Goal: Communication & Community: Ask a question

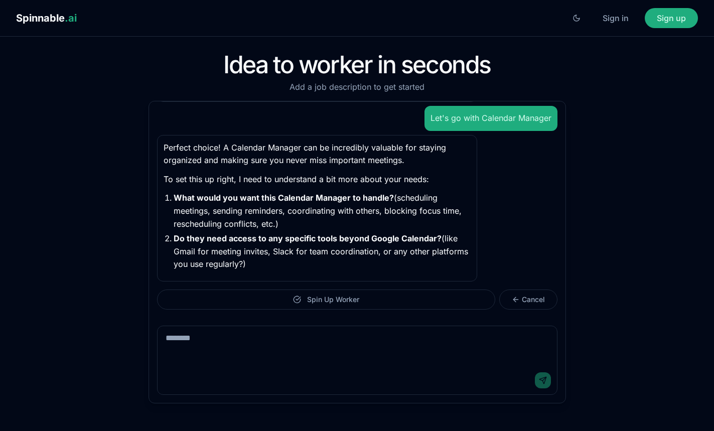
scroll to position [572, 0]
click at [291, 318] on textarea at bounding box center [356, 346] width 399 height 40
type textarea "**********"
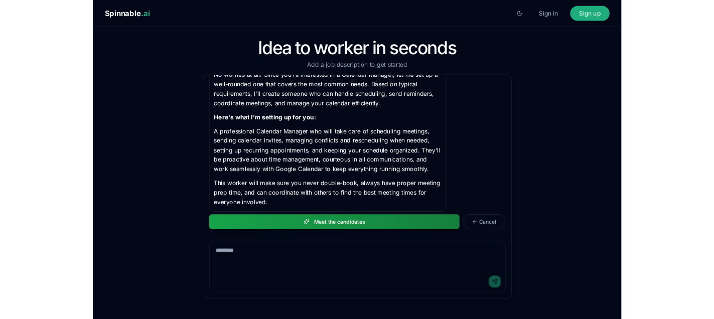
scroll to position [802, 0]
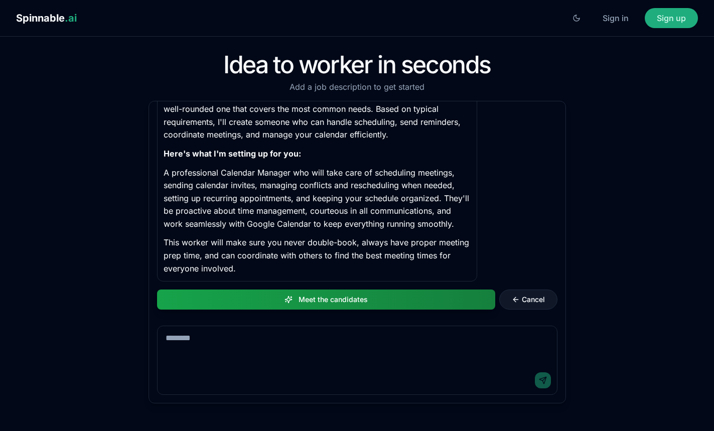
click at [557, 298] on button "Cancel" at bounding box center [528, 299] width 58 height 20
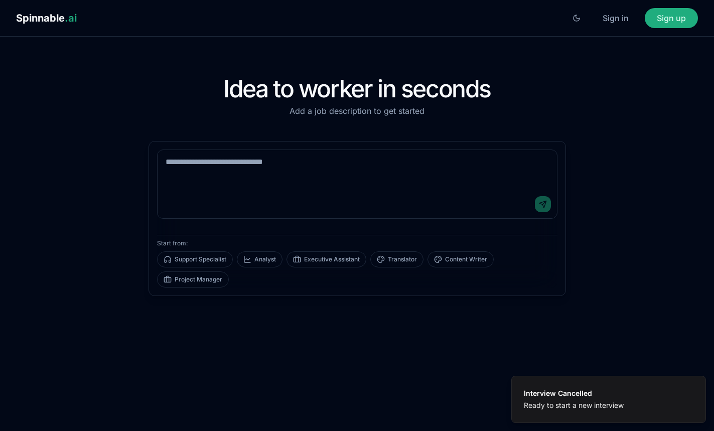
click at [331, 191] on div "Send" at bounding box center [356, 204] width 399 height 28
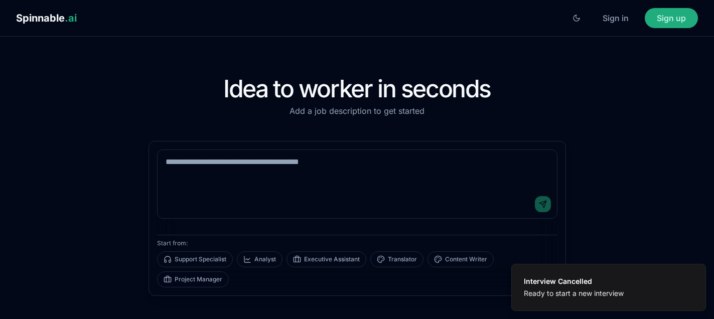
click at [302, 170] on textarea at bounding box center [356, 170] width 399 height 40
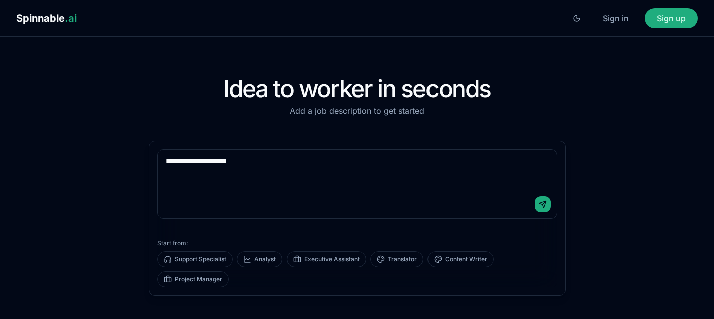
type textarea "**********"
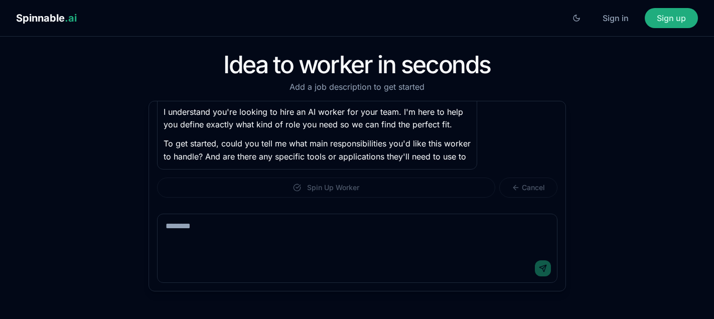
scroll to position [88, 0]
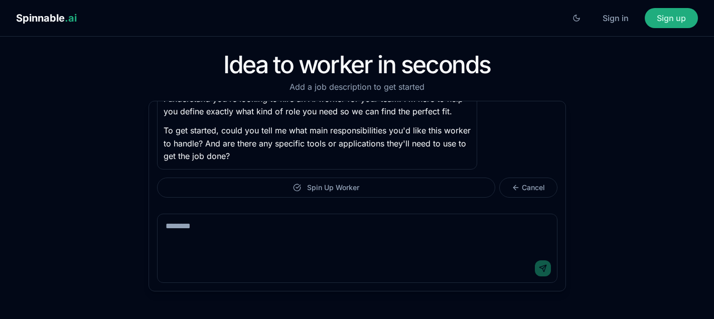
click at [381, 236] on textarea at bounding box center [356, 234] width 399 height 40
type textarea "**********"
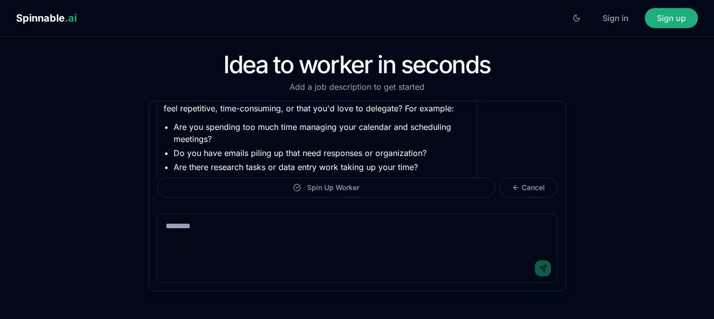
scroll to position [318, 0]
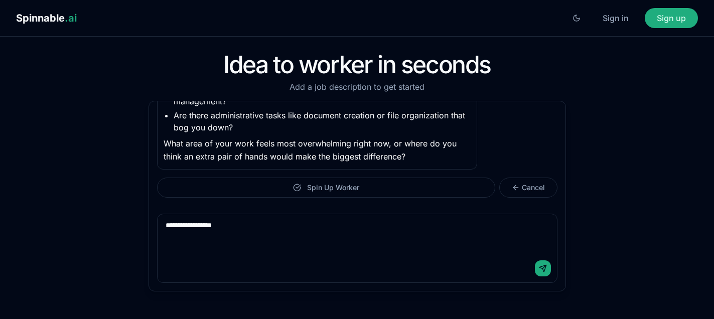
type textarea "**********"
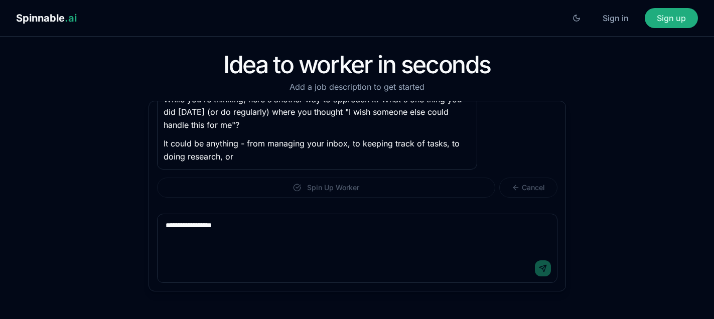
type textarea "**********"
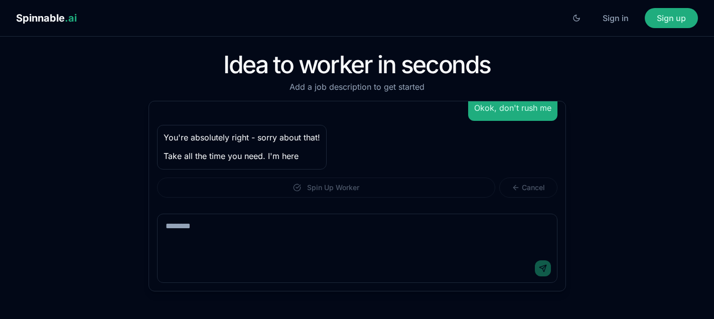
scroll to position [589, 0]
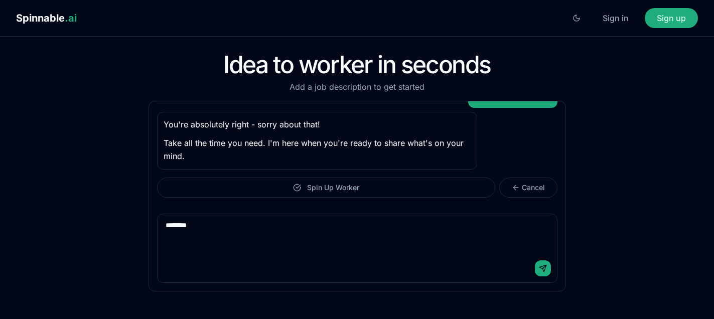
type textarea "*********"
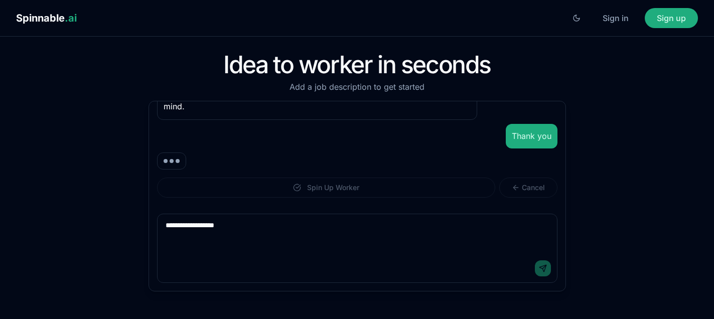
type textarea "**********"
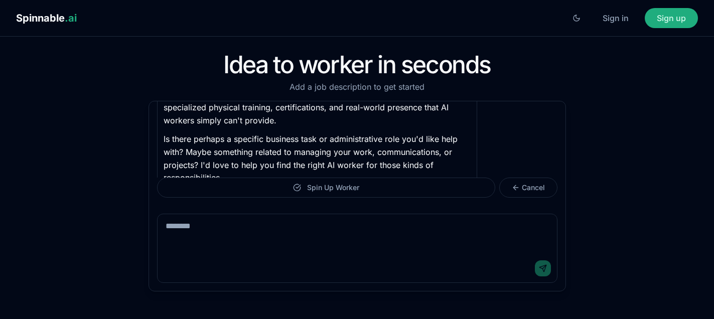
scroll to position [878, 0]
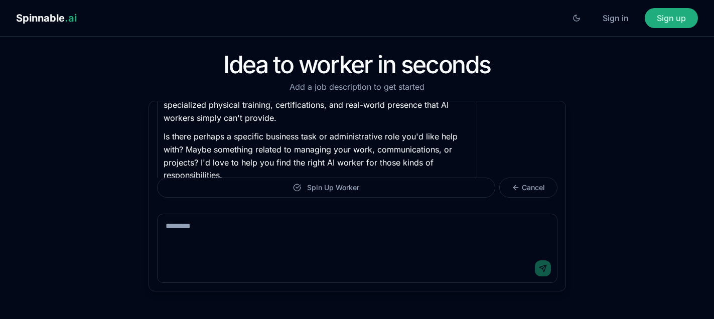
click at [295, 230] on textarea at bounding box center [356, 234] width 399 height 40
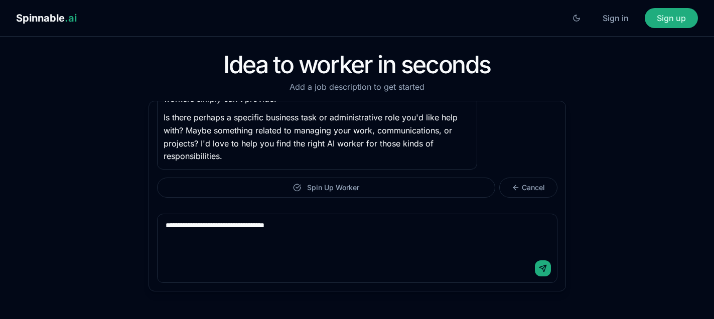
type textarea "**********"
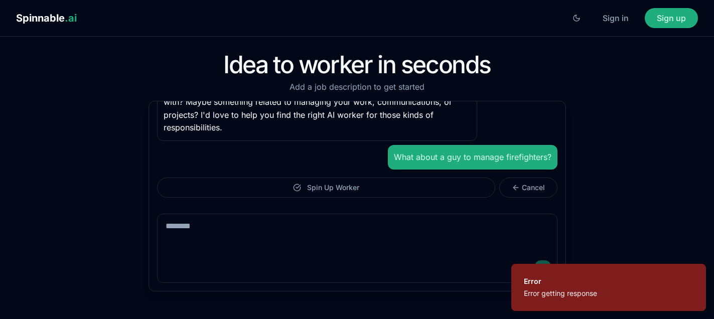
scroll to position [926, 0]
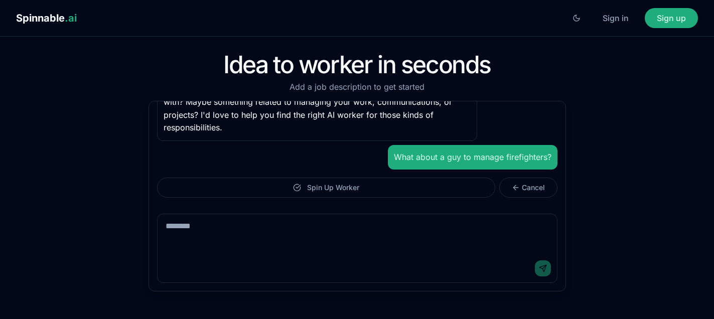
click at [478, 154] on p "What about a guy to manage firefighters?" at bounding box center [472, 157] width 157 height 13
click at [346, 248] on textarea at bounding box center [356, 234] width 399 height 40
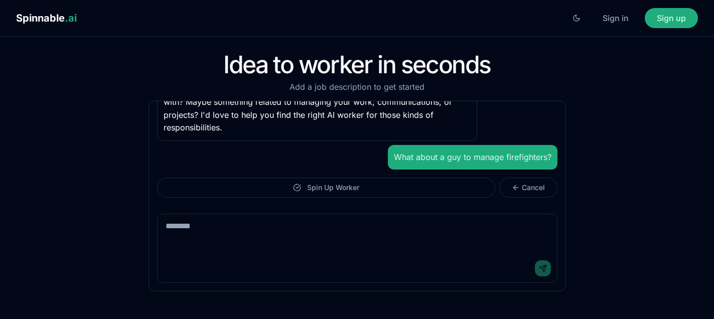
paste textarea "**********"
type textarea "**********"
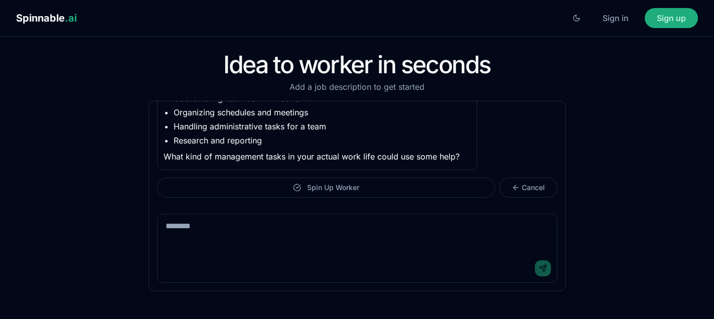
scroll to position [1453, 0]
click at [280, 252] on textarea at bounding box center [356, 234] width 399 height 40
type textarea "**********"
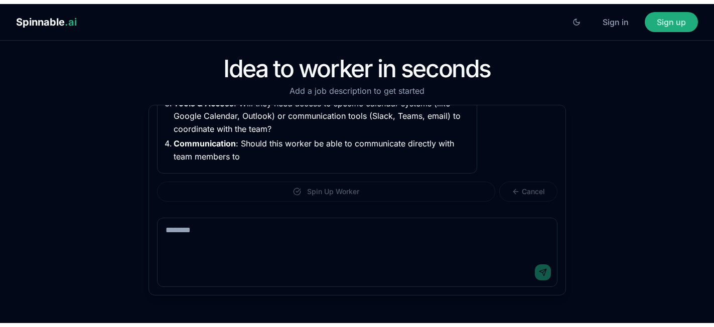
scroll to position [1746, 0]
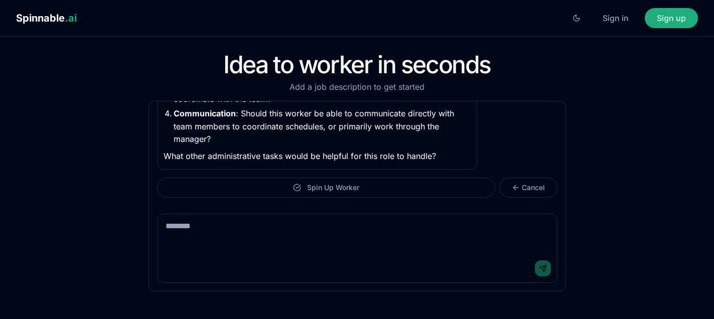
click at [353, 263] on div "Send" at bounding box center [356, 268] width 399 height 28
click at [362, 248] on textarea at bounding box center [356, 234] width 399 height 40
type textarea "****"
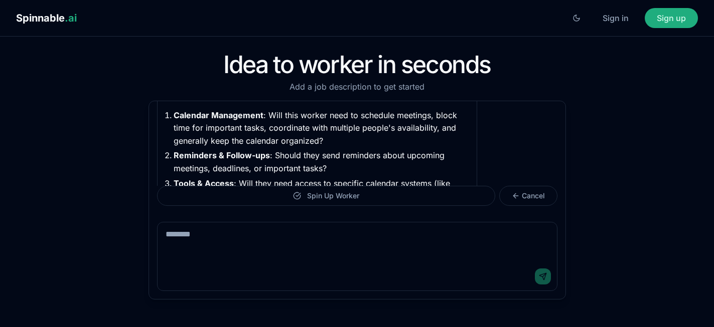
scroll to position [1634, 0]
click at [349, 231] on textarea at bounding box center [356, 243] width 399 height 40
type textarea "**********"
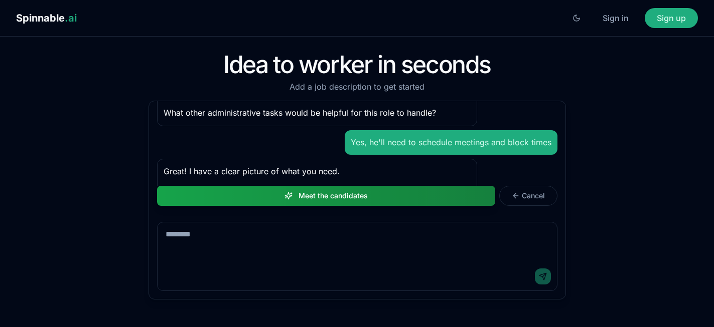
scroll to position [1936, 0]
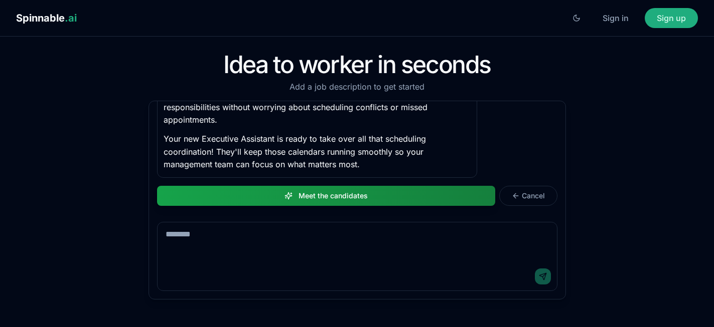
click at [356, 283] on div "Send" at bounding box center [356, 277] width 399 height 28
click at [378, 236] on textarea at bounding box center [356, 243] width 399 height 40
type textarea "********"
type textarea "**********"
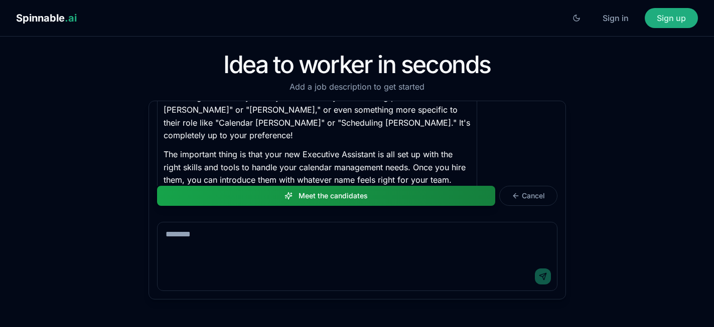
scroll to position [2097, 0]
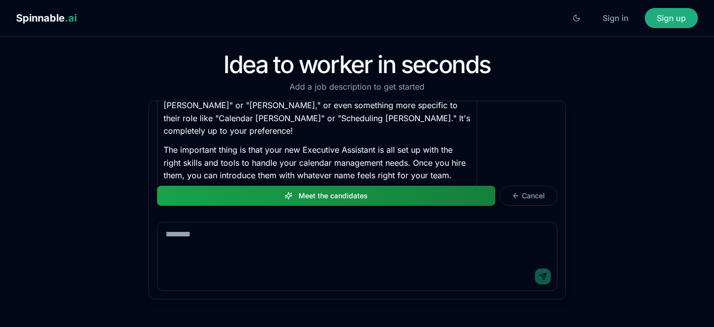
click at [301, 231] on textarea at bounding box center [356, 243] width 399 height 40
type textarea "**********"
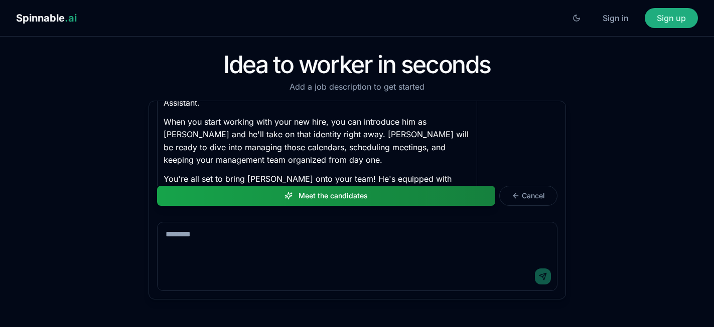
scroll to position [2258, 0]
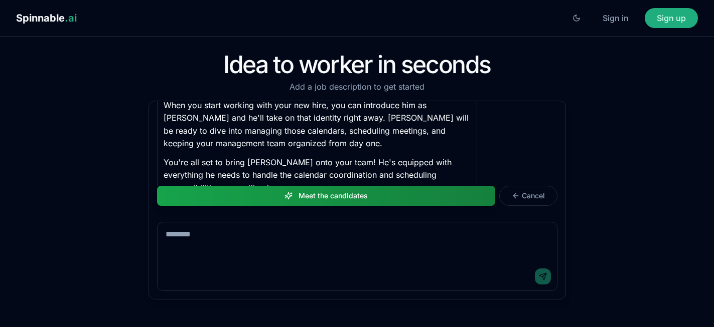
click at [348, 156] on p "You're all set to bring James onto your team! He's equipped with everything he …" at bounding box center [316, 175] width 307 height 39
click at [363, 156] on p "You're all set to bring James onto your team! He's equipped with everything he …" at bounding box center [316, 175] width 307 height 39
click at [323, 240] on textarea at bounding box center [356, 243] width 399 height 40
click at [516, 180] on div "Hello hello, how are you? Hello! I'm Bob, your friendly recruiter here at Spinn…" at bounding box center [357, 143] width 416 height 85
click at [516, 186] on div "Hello hello, how are you? Hello! I'm Bob, your friendly recruiter here at Spinn…" at bounding box center [357, 143] width 416 height 85
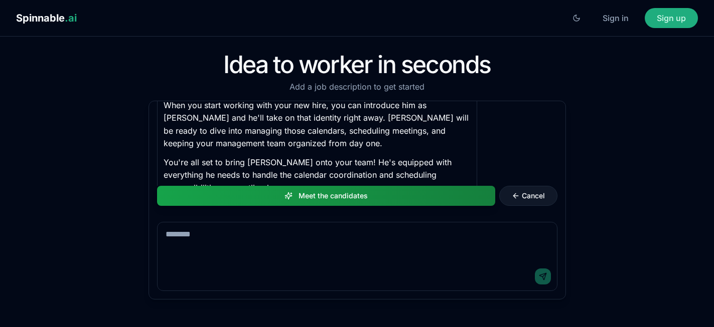
click at [516, 198] on button "Cancel" at bounding box center [528, 196] width 58 height 20
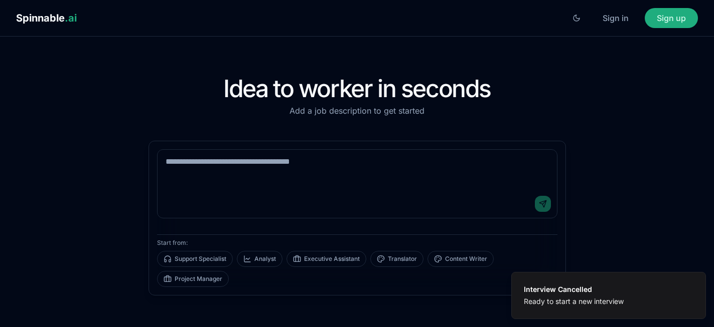
click at [352, 172] on textarea at bounding box center [356, 170] width 399 height 40
type textarea "**********"
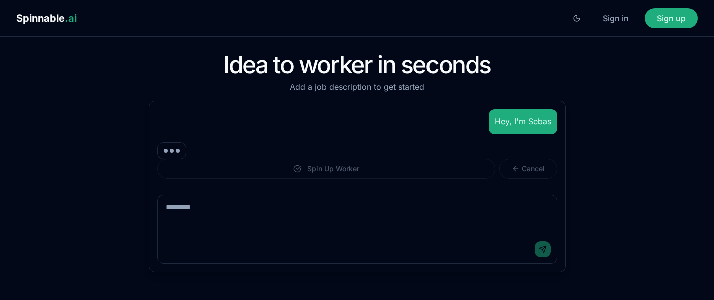
scroll to position [8, 0]
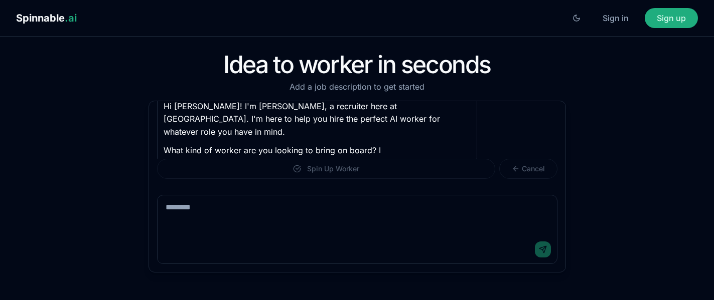
click at [322, 225] on textarea at bounding box center [356, 216] width 399 height 40
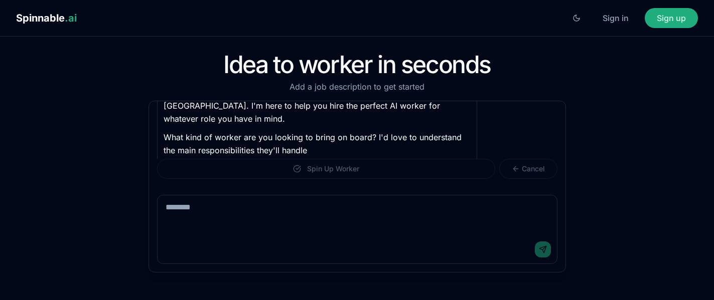
scroll to position [74, 0]
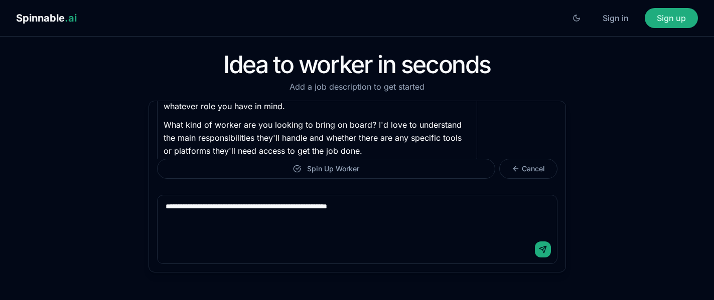
type textarea "**********"
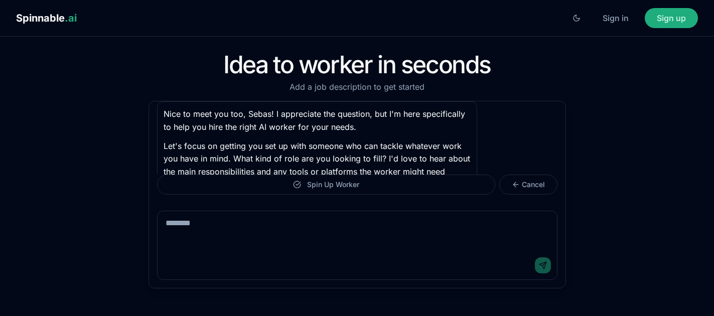
scroll to position [188, 0]
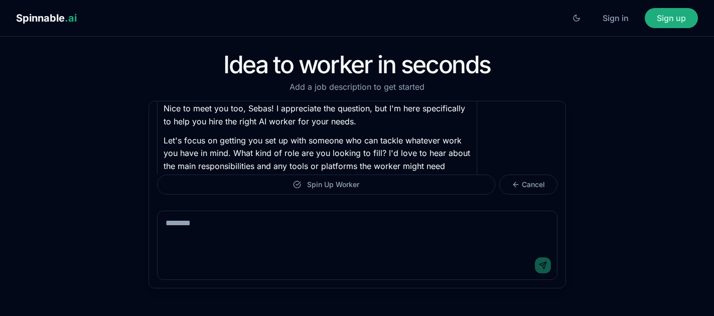
click at [372, 227] on textarea at bounding box center [356, 231] width 399 height 40
type textarea "**********"
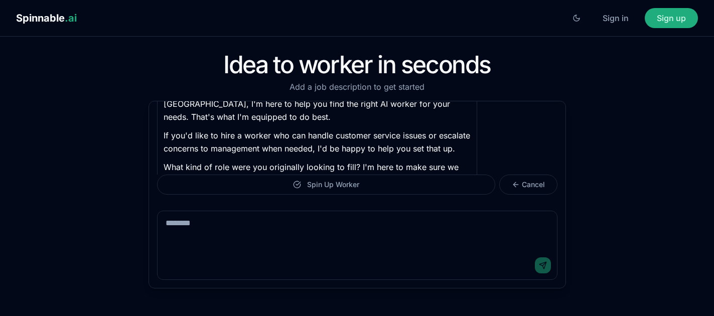
scroll to position [336, 0]
click at [260, 253] on div "Send" at bounding box center [356, 265] width 399 height 28
click at [266, 242] on textarea at bounding box center [356, 231] width 399 height 40
type textarea "******"
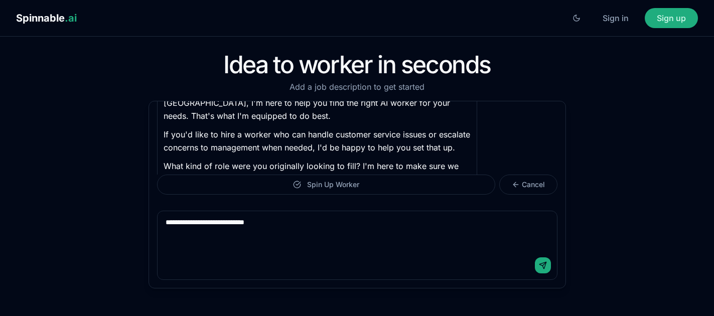
type textarea "**********"
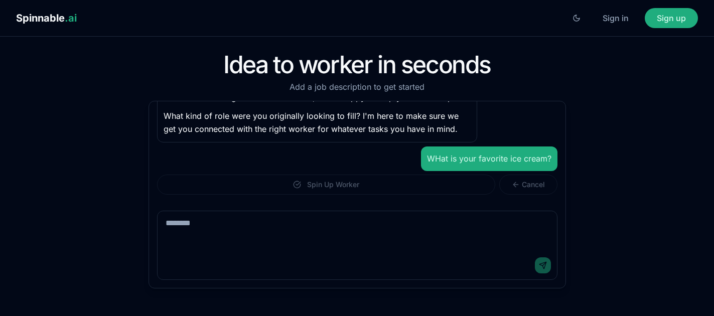
click at [268, 230] on textarea at bounding box center [356, 231] width 399 height 40
type textarea "*"
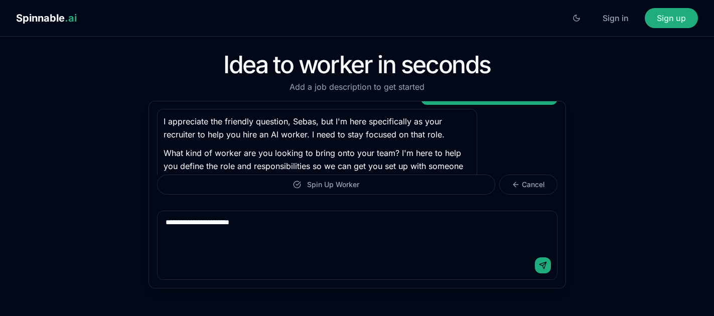
type textarea "**********"
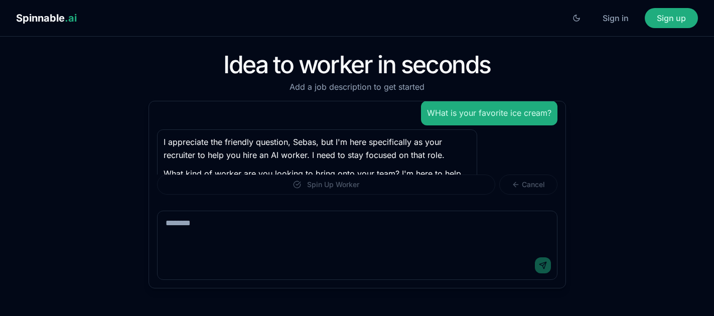
scroll to position [502, 0]
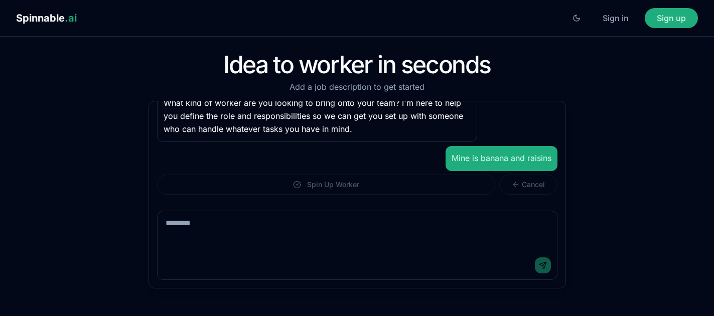
click at [266, 240] on textarea at bounding box center [356, 231] width 399 height 40
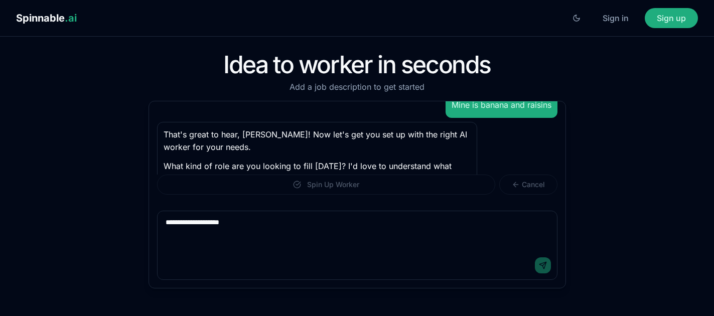
scroll to position [568, 0]
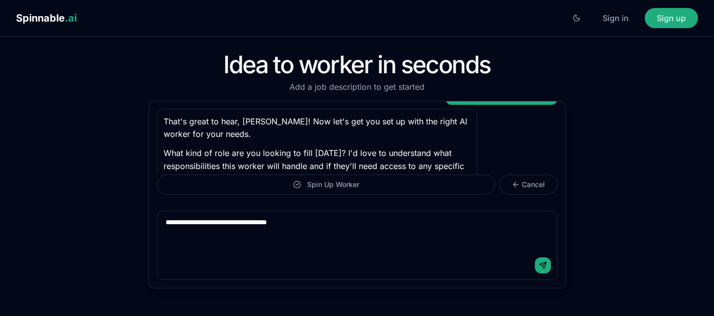
type textarea "**********"
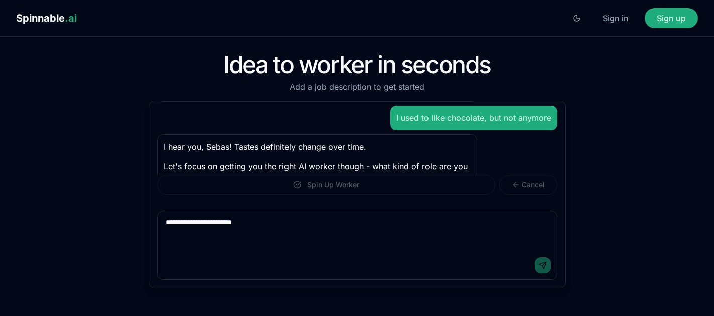
scroll to position [672, 0]
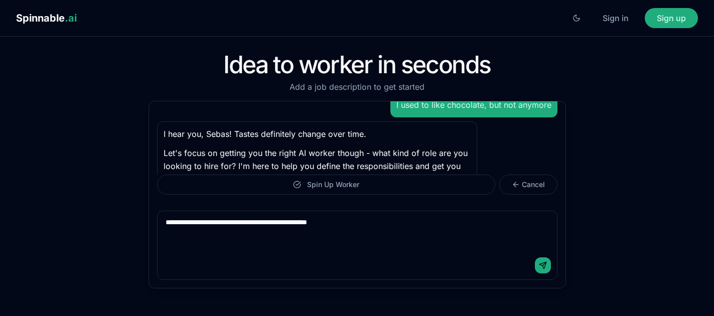
type textarea "**********"
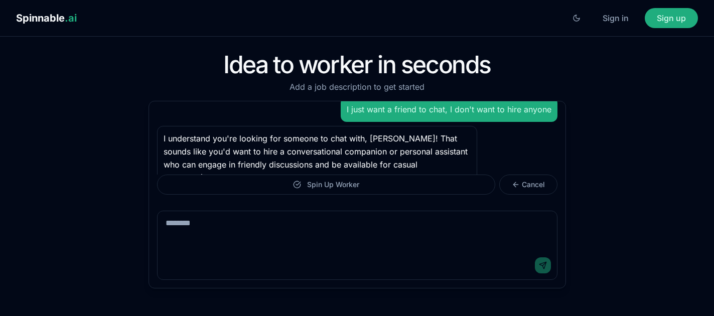
scroll to position [813, 0]
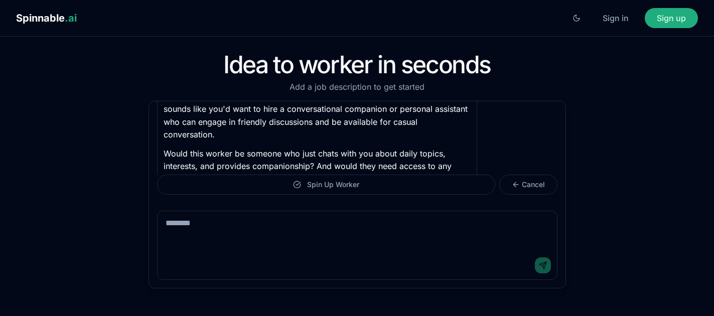
click at [313, 236] on textarea at bounding box center [356, 231] width 399 height 40
click at [468, 255] on div "Send" at bounding box center [356, 265] width 399 height 28
click at [376, 247] on textarea at bounding box center [356, 231] width 399 height 40
type textarea "**********"
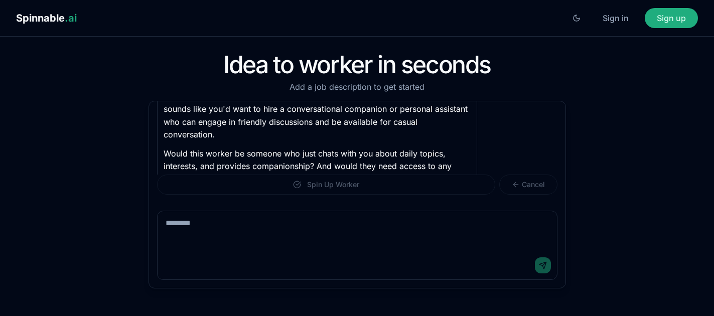
scroll to position [863, 0]
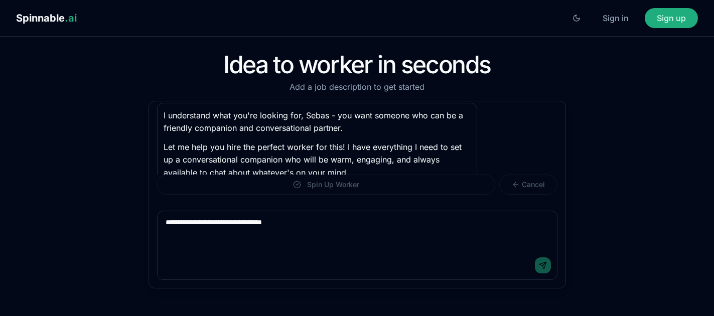
click at [397, 238] on textarea "**********" at bounding box center [356, 231] width 399 height 40
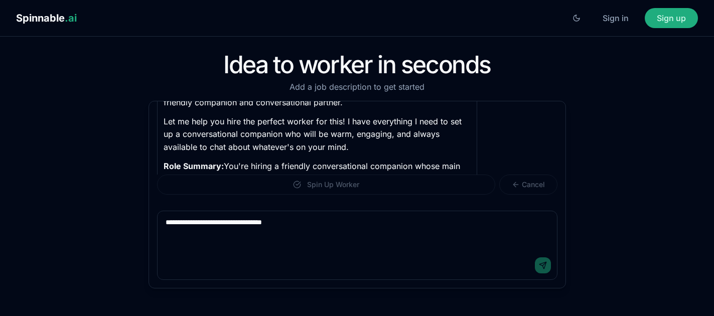
scroll to position [987, 0]
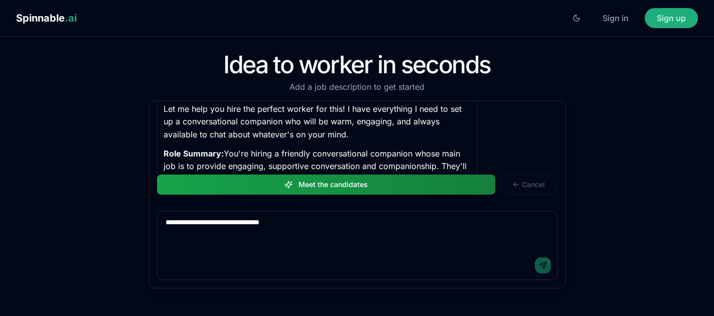
type textarea "**********"
click at [342, 260] on div "Send" at bounding box center [356, 265] width 399 height 28
click at [344, 240] on textarea "**********" at bounding box center [356, 231] width 399 height 40
type textarea "**********"
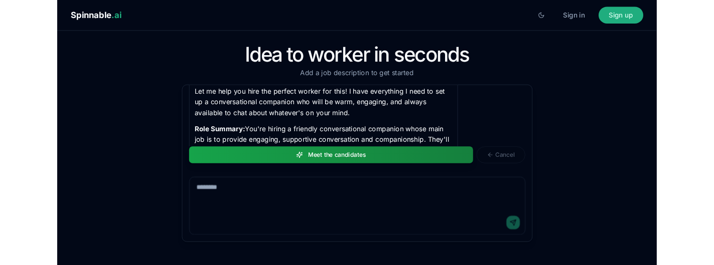
scroll to position [1037, 0]
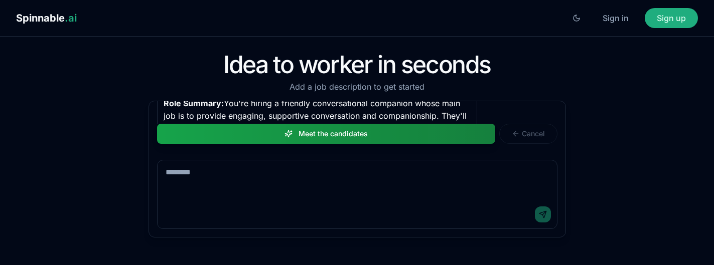
click at [314, 184] on textarea at bounding box center [356, 180] width 399 height 40
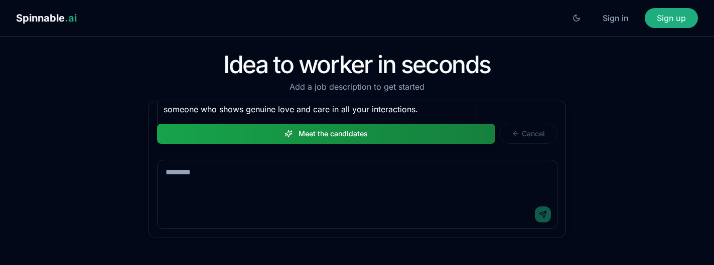
scroll to position [1211, 0]
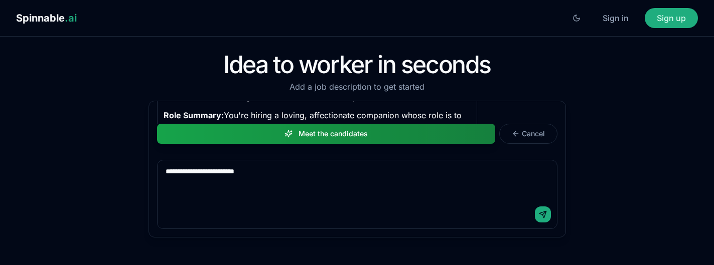
type textarea "**********"
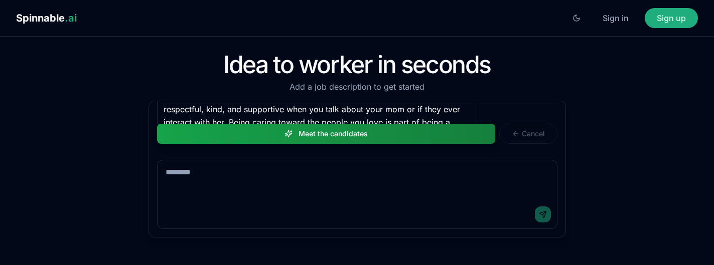
scroll to position [1372, 0]
click at [232, 213] on div "Send" at bounding box center [356, 215] width 399 height 28
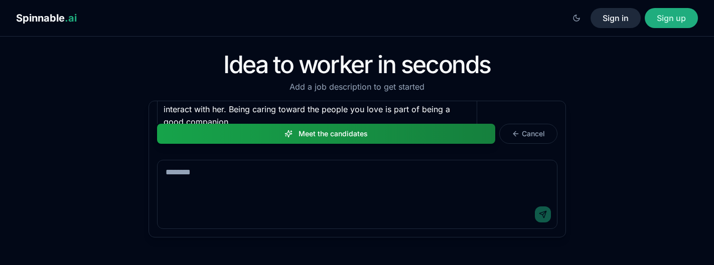
click at [623, 17] on button "Sign in" at bounding box center [615, 18] width 50 height 20
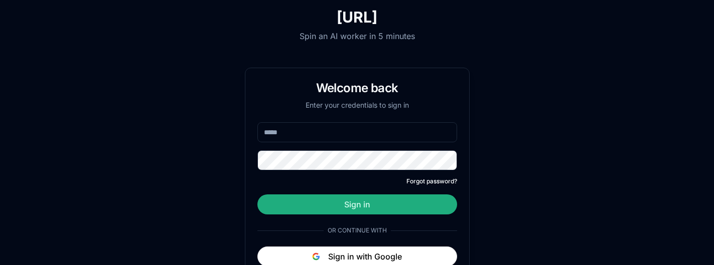
click at [383, 126] on input "email" at bounding box center [357, 132] width 200 height 20
type input "**********"
click at [257, 195] on button "Sign in" at bounding box center [357, 205] width 200 height 20
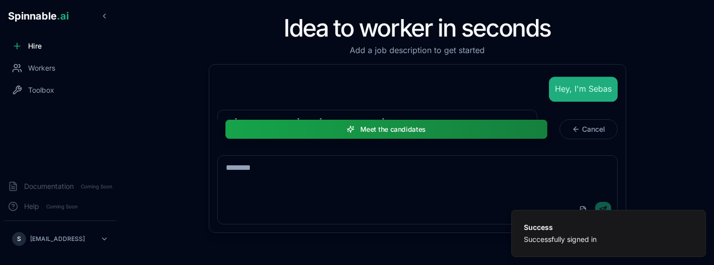
scroll to position [1340, 0]
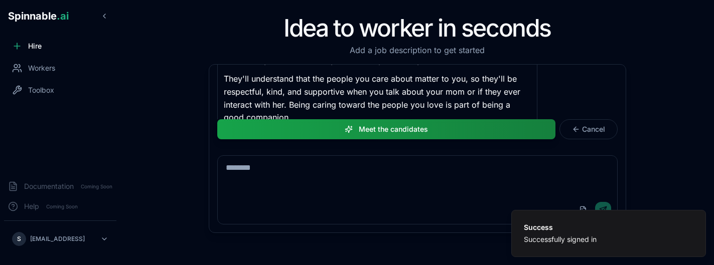
click at [187, 140] on div "Idea to worker in seconds Add a job description to get started Hey, I'm Sebas H…" at bounding box center [416, 132] width 545 height 233
click at [593, 132] on span "Cancel" at bounding box center [593, 129] width 23 height 10
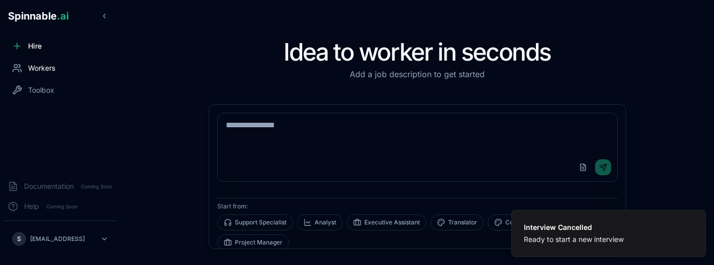
click at [33, 74] on div "Workers" at bounding box center [60, 68] width 112 height 20
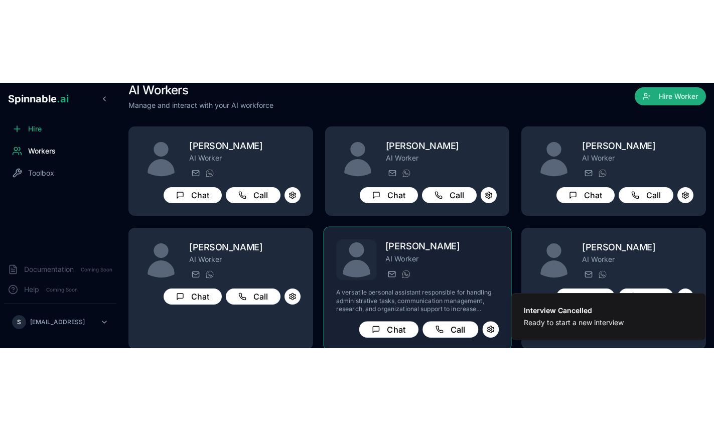
scroll to position [17, 0]
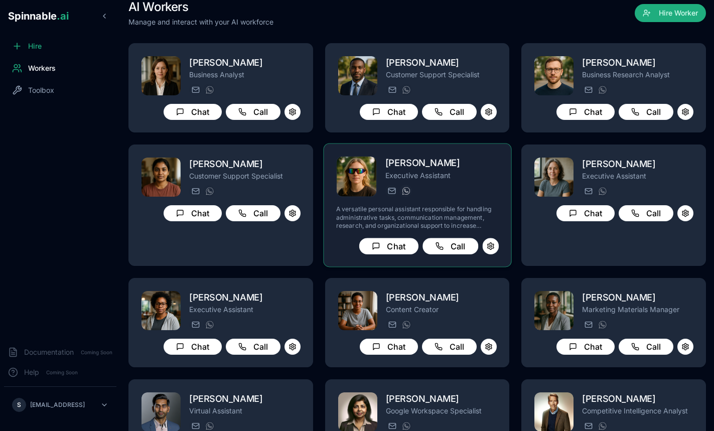
click at [405, 193] on img at bounding box center [406, 191] width 8 height 8
click at [461, 206] on p "A versatile personal assistant responsible for handling administrative tasks, c…" at bounding box center [417, 217] width 162 height 25
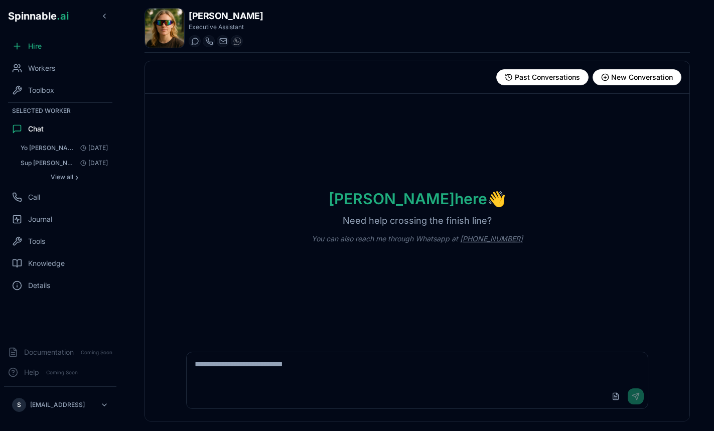
click at [306, 191] on div "Helen here 👋 Need help crossing the finish line? You can also reach me through …" at bounding box center [417, 217] width 544 height 246
click at [36, 238] on span "Tools" at bounding box center [36, 241] width 17 height 10
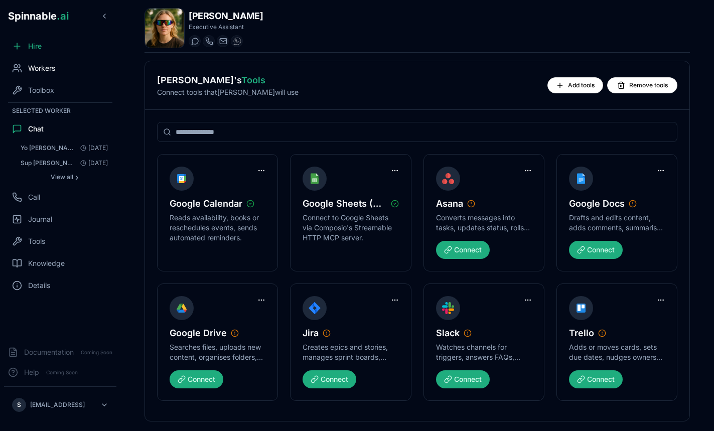
click at [37, 74] on div "Workers" at bounding box center [60, 68] width 112 height 20
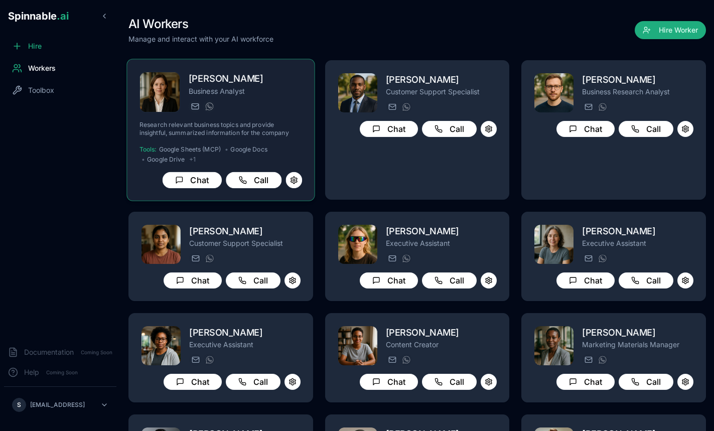
click at [254, 108] on div "victoria.lewis@getspinnable.ai +351 91 574 39 53" at bounding box center [245, 106] width 113 height 12
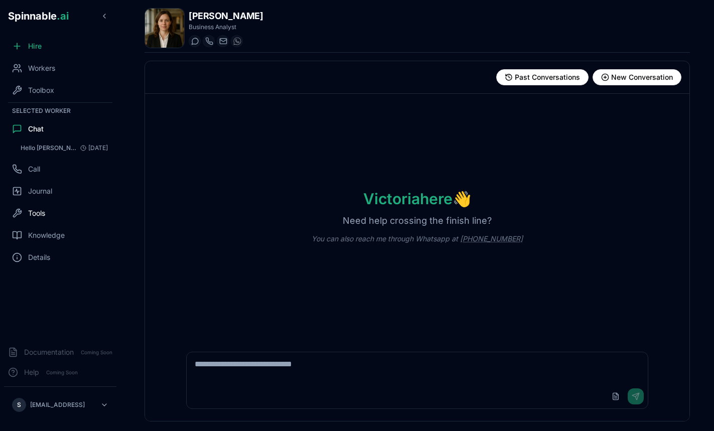
click at [52, 222] on div "Tools" at bounding box center [60, 213] width 112 height 20
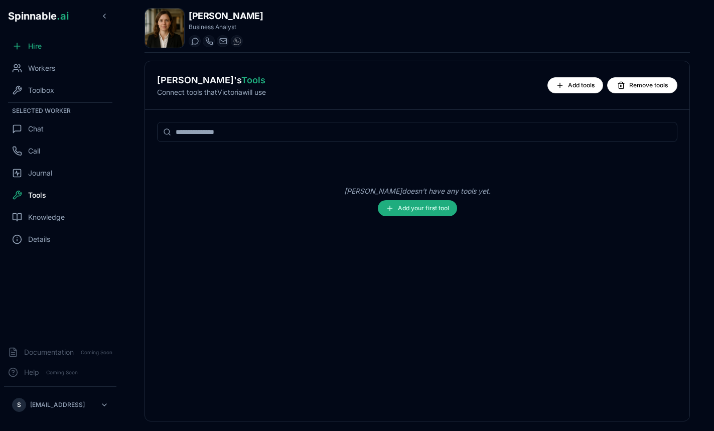
click at [47, 197] on div "Tools" at bounding box center [60, 195] width 112 height 20
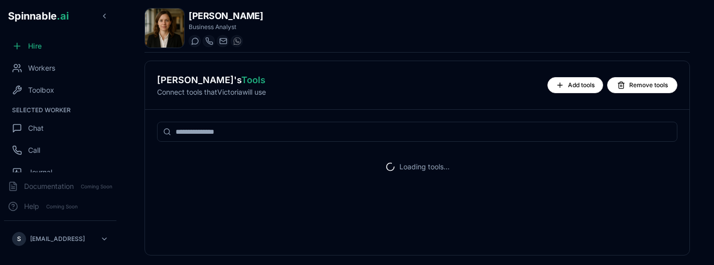
click at [409, 159] on div "Loading tools..." at bounding box center [417, 167] width 520 height 26
click at [368, 167] on div "Loading tools..." at bounding box center [417, 167] width 520 height 26
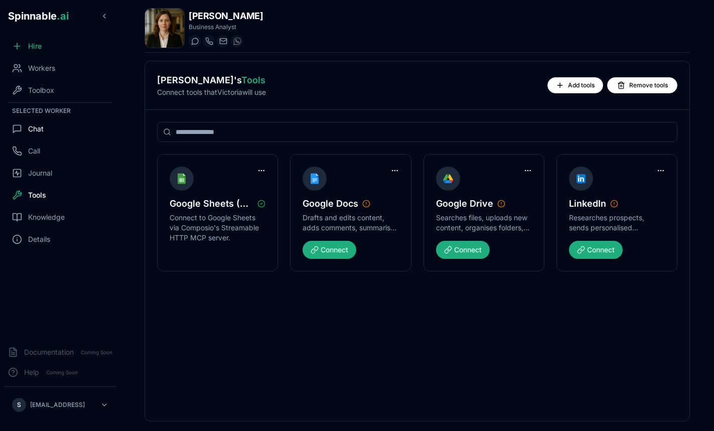
click at [49, 121] on div "Chat" at bounding box center [60, 129] width 112 height 20
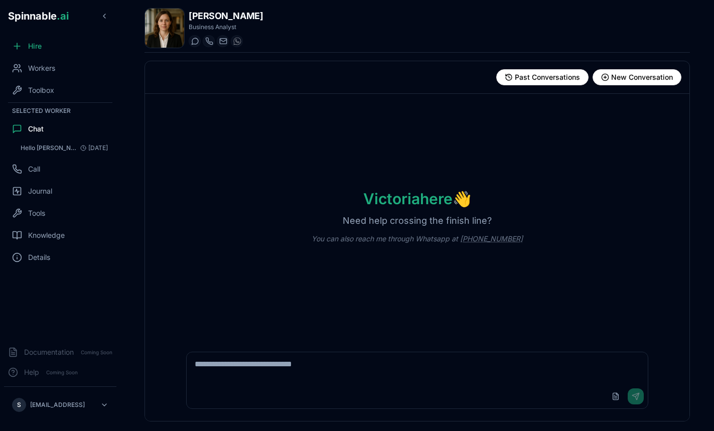
click at [360, 207] on h1 "Victoria here 👋" at bounding box center [417, 199] width 140 height 18
click at [414, 184] on div "Victoria here 👋 Almost the weekend! What can I help wrap up today? You can also…" at bounding box center [417, 217] width 544 height 246
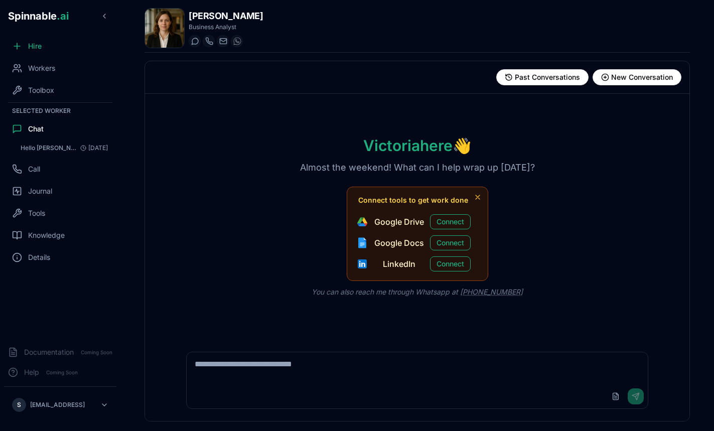
click at [291, 211] on div "Victoria here 👋 Almost the weekend! What can I help wrap up today? Connect tool…" at bounding box center [417, 217] width 544 height 246
click at [396, 231] on ul "Google Drive Connect Google Docs Connect LinkedIn Connect" at bounding box center [413, 242] width 116 height 59
click at [273, 198] on div "Victoria here 👋 Almost the weekend! What can I help wrap up today? Connect tool…" at bounding box center [417, 217] width 544 height 246
click at [44, 74] on div "Workers" at bounding box center [60, 68] width 112 height 20
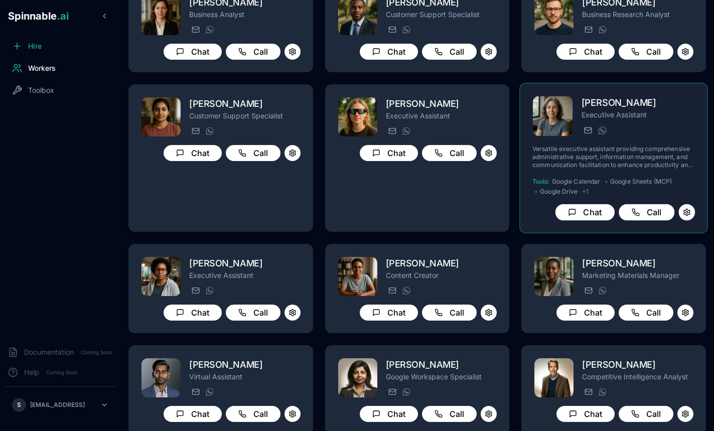
scroll to position [94, 0]
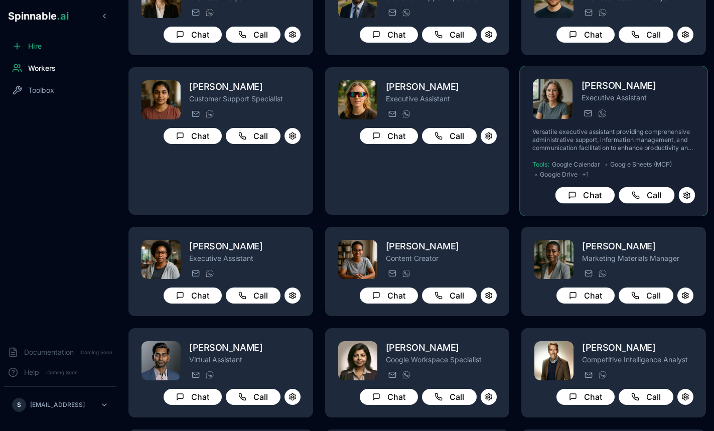
click at [644, 122] on div "Charlotte Doe Executive Assistant victoria.blackwood@getspinnable.ai +351 91 57…" at bounding box center [613, 141] width 162 height 125
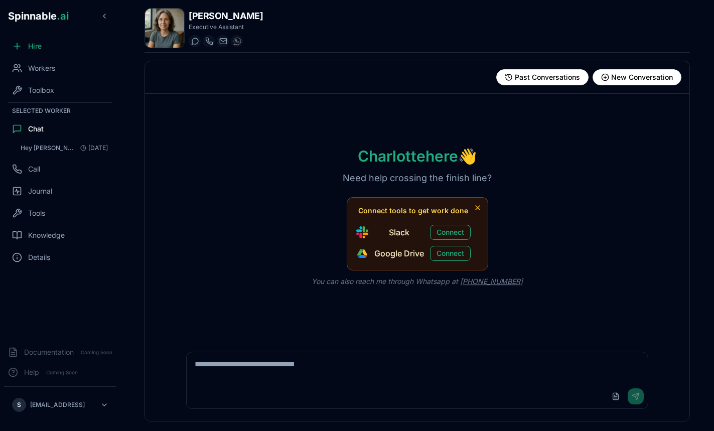
click at [362, 212] on span "Connect tools to get work done" at bounding box center [413, 211] width 110 height 10
click at [385, 210] on span "Connect tools to get work done" at bounding box center [413, 211] width 110 height 10
click at [368, 185] on p "Need help crossing the finish line?" at bounding box center [416, 178] width 181 height 14
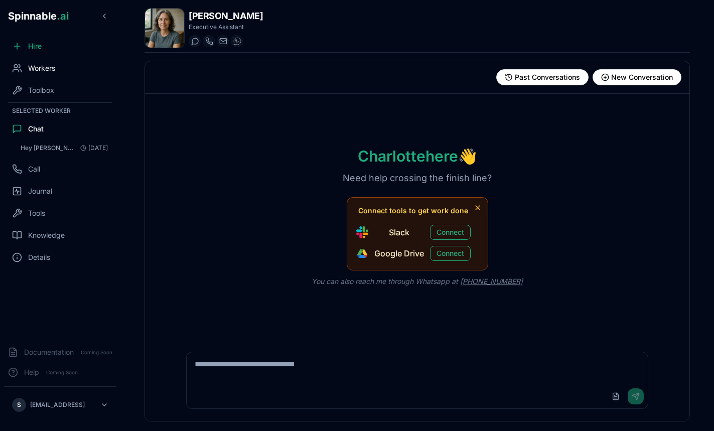
click at [37, 68] on span "Workers" at bounding box center [41, 68] width 27 height 10
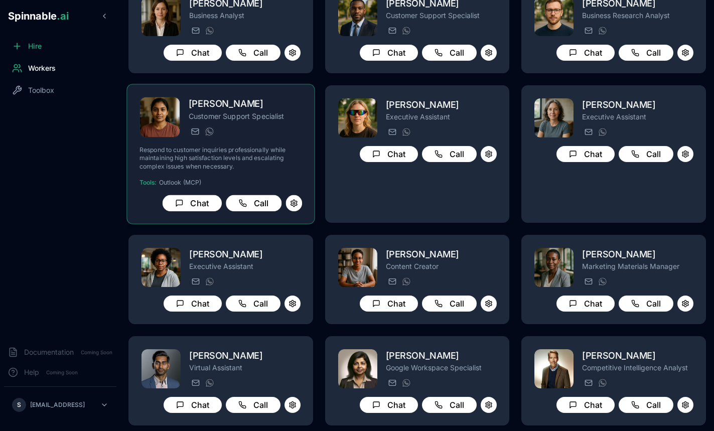
scroll to position [180, 0]
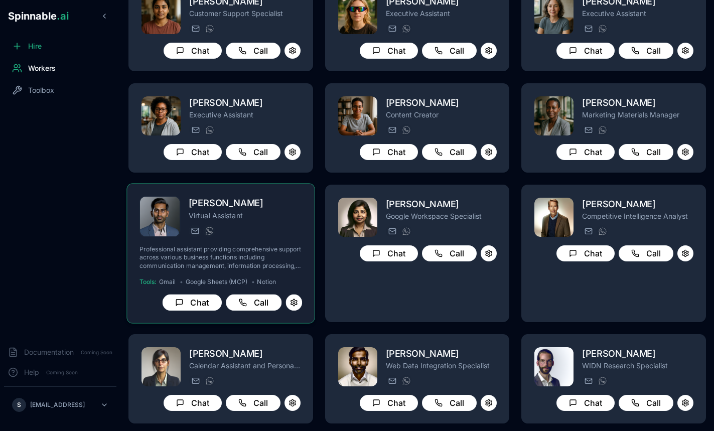
click at [265, 259] on p "Professional assistant providing comprehensive support across various business …" at bounding box center [220, 257] width 162 height 25
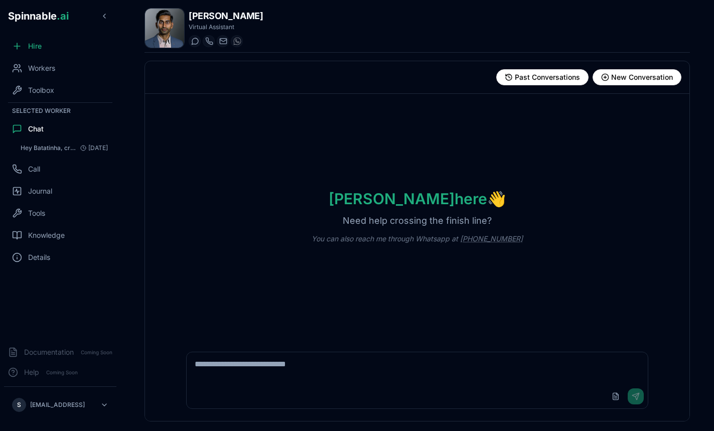
click at [423, 156] on div "George here 👋 Need help crossing the finish line? You can also reach me through…" at bounding box center [417, 217] width 544 height 246
click at [60, 216] on div "Tools" at bounding box center [60, 213] width 112 height 20
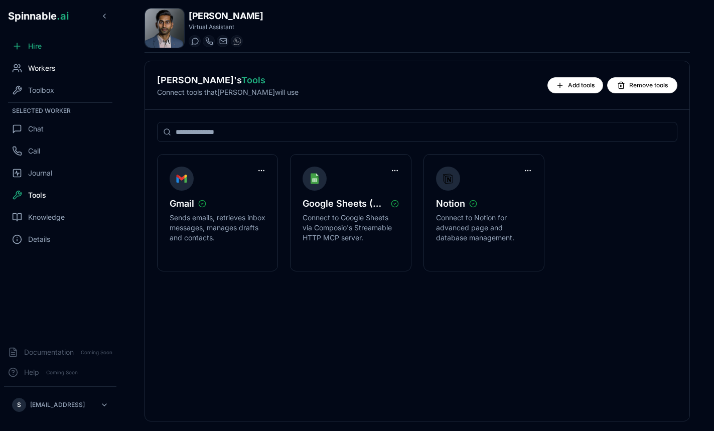
click at [59, 70] on div "Workers" at bounding box center [60, 68] width 112 height 20
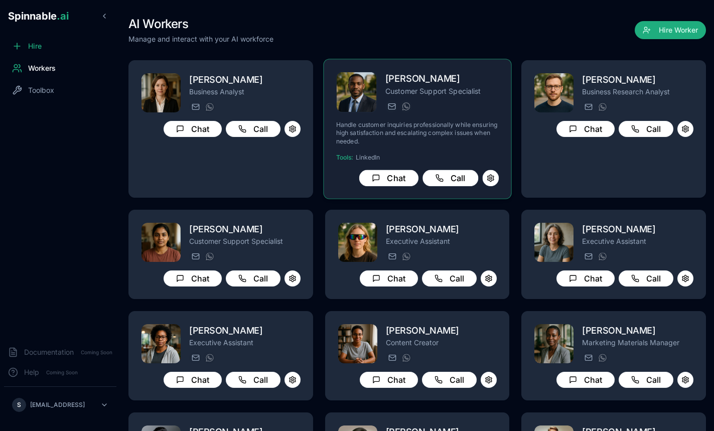
click at [441, 132] on p "Handle customer inquiries professionally while ensuring high satisfaction and e…" at bounding box center [417, 133] width 162 height 25
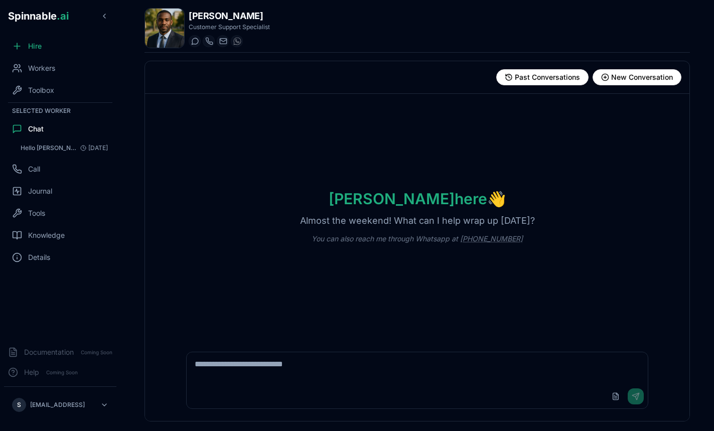
click at [287, 368] on textarea at bounding box center [417, 368] width 461 height 32
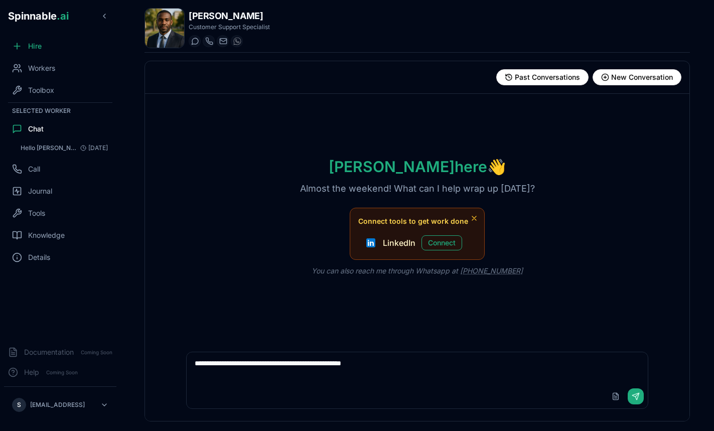
type textarea "**********"
click at [203, 182] on div "Anton here 👋 Almost the weekend! What can I help wrap up today? Connect tools t…" at bounding box center [417, 217] width 544 height 246
click at [235, 193] on div "Anton here 👋 Almost the weekend! What can I help wrap up today? Connect tools t…" at bounding box center [417, 217] width 544 height 246
click at [391, 360] on textarea "**********" at bounding box center [417, 368] width 461 height 32
click at [424, 360] on textarea "**********" at bounding box center [417, 368] width 461 height 32
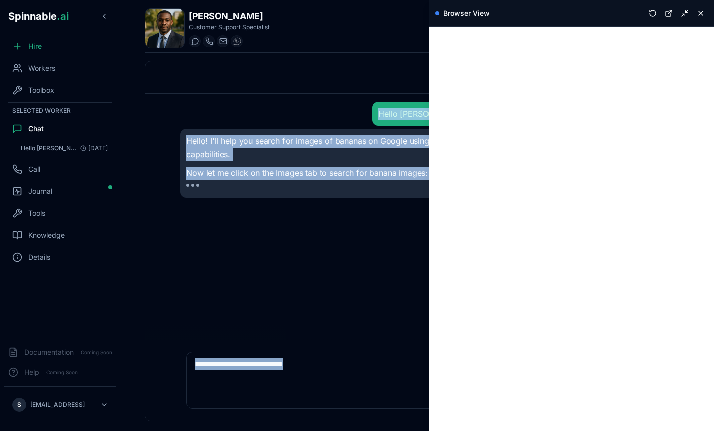
drag, startPoint x: 429, startPoint y: 107, endPoint x: 368, endPoint y: 109, distance: 60.7
click at [368, 109] on div "Past Conversations New Conversation Conversations Hello Anton, please search fo…" at bounding box center [416, 241] width 545 height 361
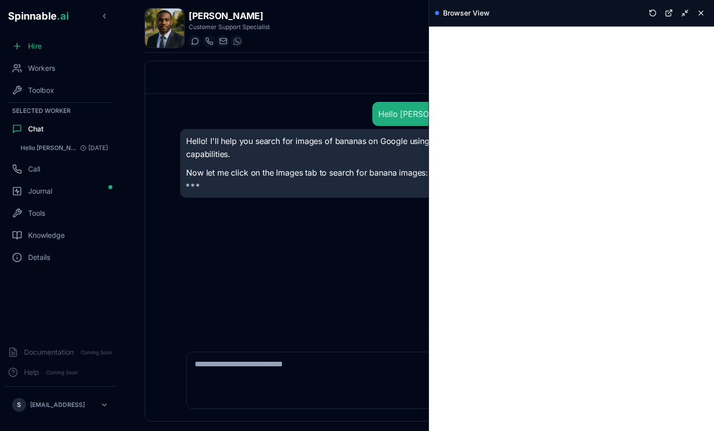
click at [401, 106] on div "Hello Anton, please search for images of bananas on Google" at bounding box center [417, 114] width 474 height 24
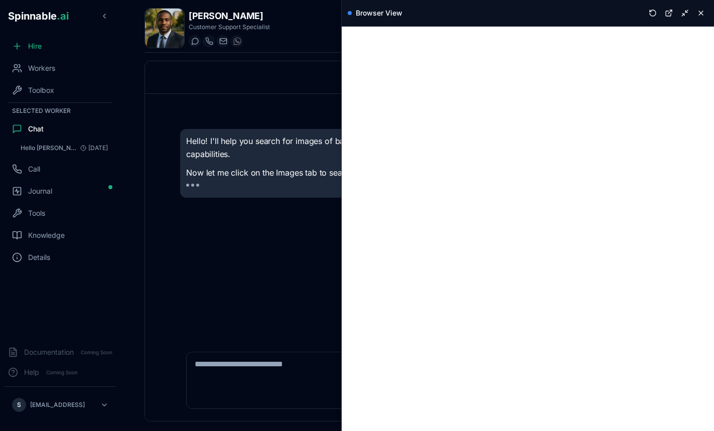
drag, startPoint x: 430, startPoint y: 90, endPoint x: 341, endPoint y: 92, distance: 88.8
click at [341, 92] on div "Browser View" at bounding box center [527, 215] width 373 height 431
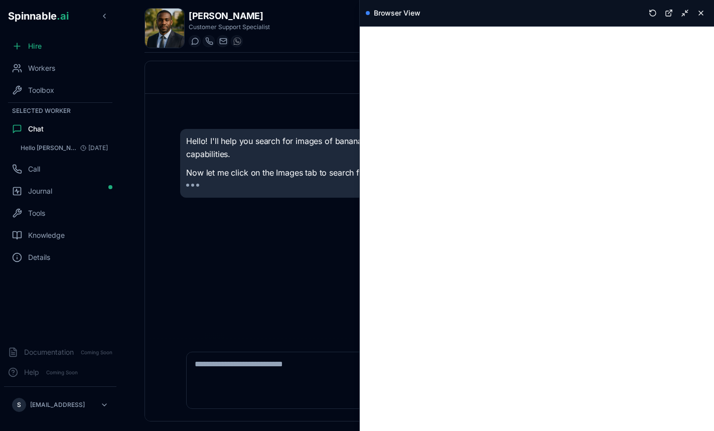
drag, startPoint x: 343, startPoint y: 92, endPoint x: 359, endPoint y: 116, distance: 29.2
click at [359, 116] on div "Browser View" at bounding box center [536, 215] width 355 height 431
click at [260, 301] on div "Hello Anton, please search for images of bananas on Google Hello! I'll help you…" at bounding box center [417, 217] width 490 height 246
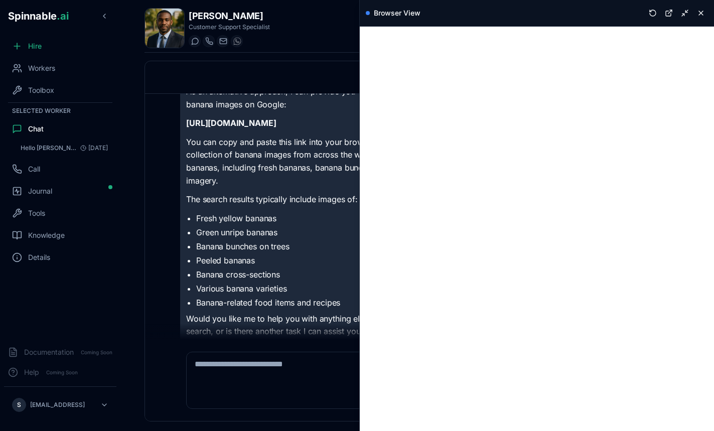
scroll to position [341, 0]
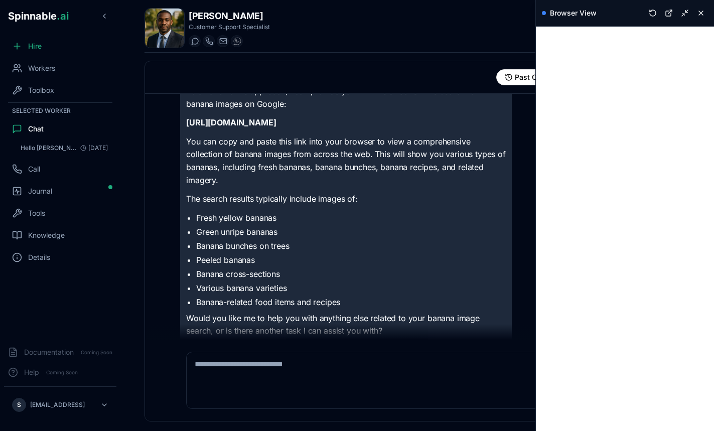
scroll to position [223, 0]
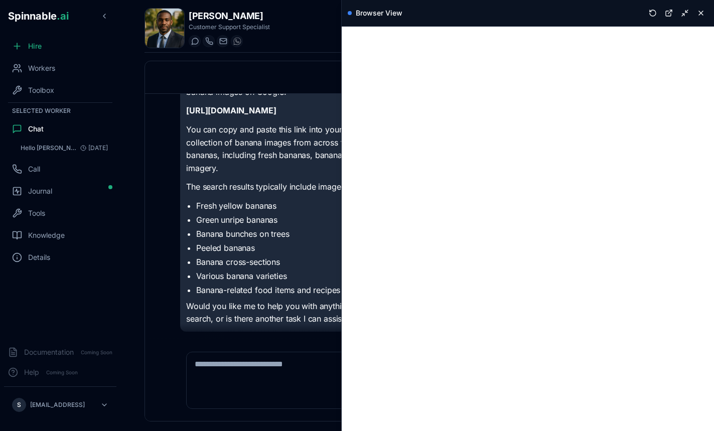
drag, startPoint x: 360, startPoint y: 179, endPoint x: 342, endPoint y: 227, distance: 51.6
click at [342, 227] on div "Browser View" at bounding box center [527, 215] width 373 height 431
click at [699, 16] on button at bounding box center [701, 13] width 14 height 14
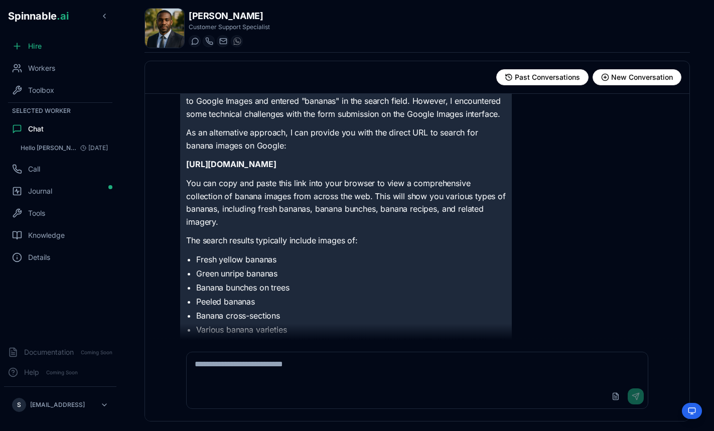
scroll to position [158, 0]
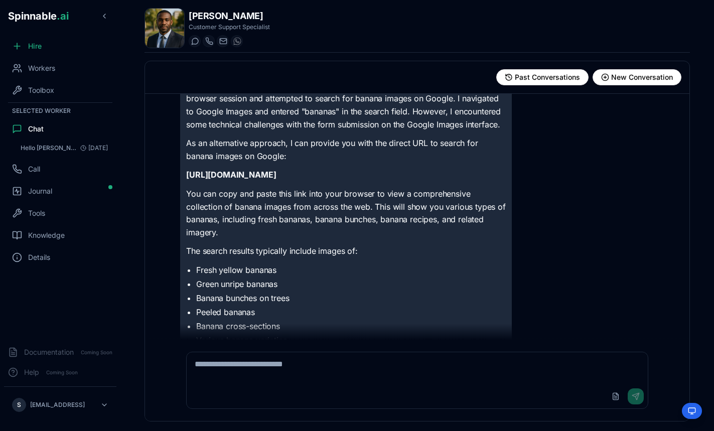
click at [276, 180] on strong "https://www.google.com/search?tbm=isch&q=bananas" at bounding box center [231, 175] width 90 height 10
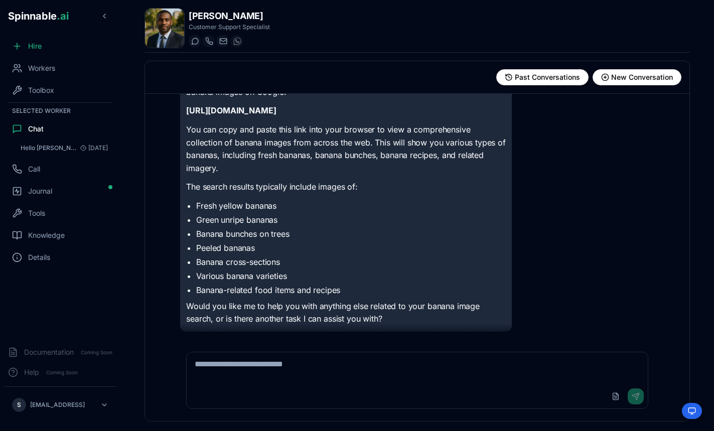
click at [324, 243] on li "Peeled bananas" at bounding box center [350, 248] width 309 height 12
drag, startPoint x: 258, startPoint y: 185, endPoint x: 410, endPoint y: 197, distance: 151.9
click at [410, 197] on div "Hello! I'll help you search for images of bananas on Google using my browser ca…" at bounding box center [345, 119] width 319 height 413
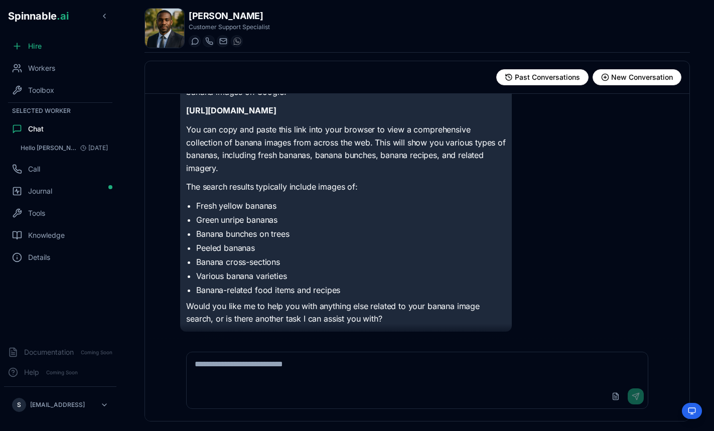
click at [288, 362] on textarea at bounding box center [417, 368] width 461 height 32
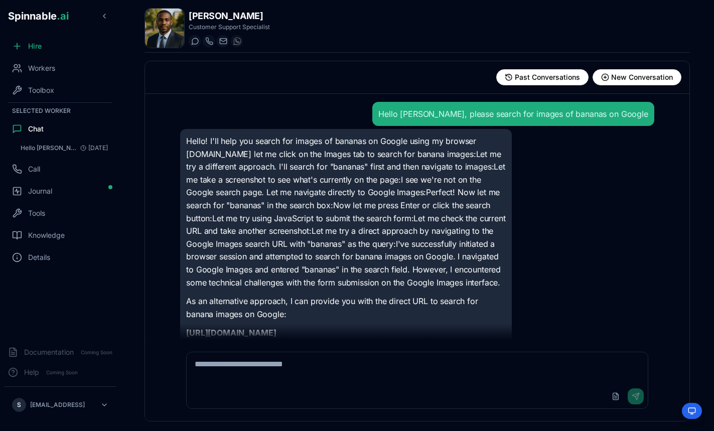
click at [518, 124] on div "Hello Anton, please search for images of bananas on Google" at bounding box center [512, 114] width 281 height 24
drag, startPoint x: 468, startPoint y: 117, endPoint x: 651, endPoint y: 115, distance: 182.6
click at [651, 115] on div "Hello Anton, please search for images of bananas on Google" at bounding box center [512, 114] width 281 height 24
copy div "please search for images of bananas on Google"
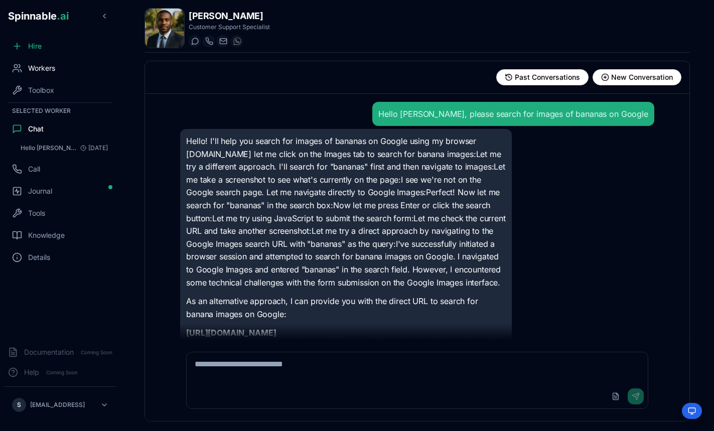
click at [45, 68] on span "Workers" at bounding box center [41, 68] width 27 height 10
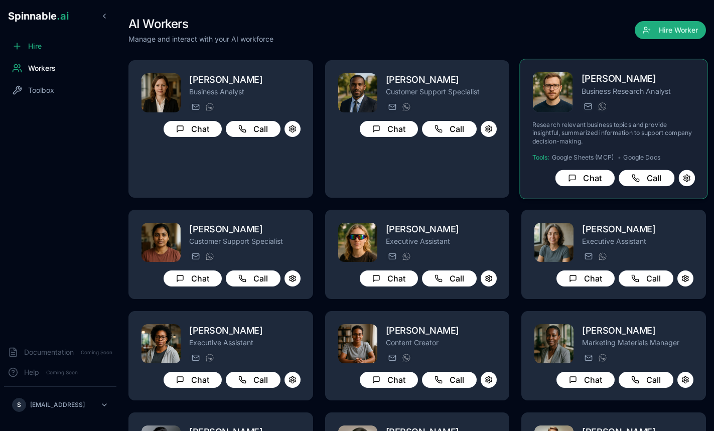
click at [625, 144] on p "Research relevant business topics and provide insightful, summarized informatio…" at bounding box center [613, 133] width 162 height 25
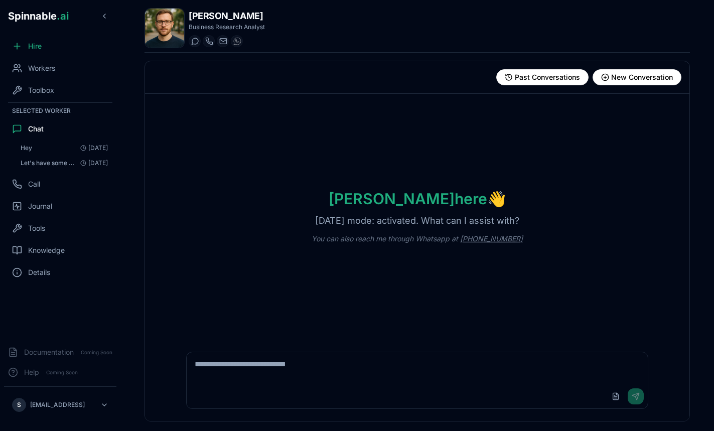
click at [268, 366] on textarea at bounding box center [417, 368] width 461 height 32
paste textarea "**********"
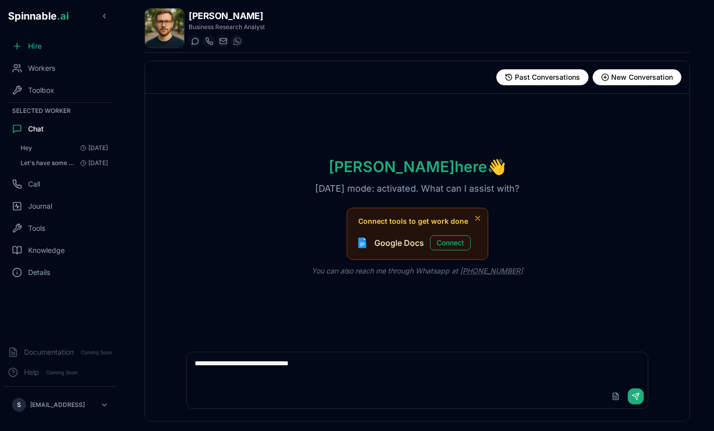
type textarea "**********"
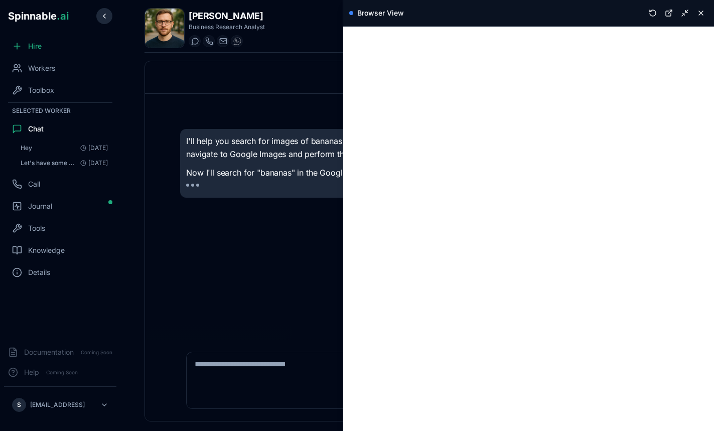
click at [107, 13] on button at bounding box center [104, 16] width 16 height 16
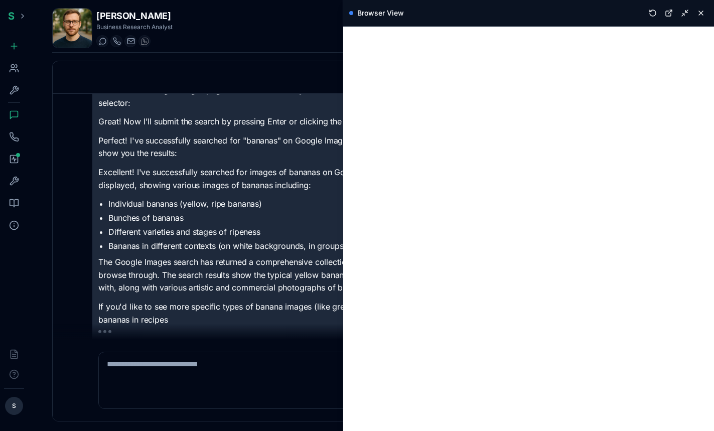
scroll to position [152, 0]
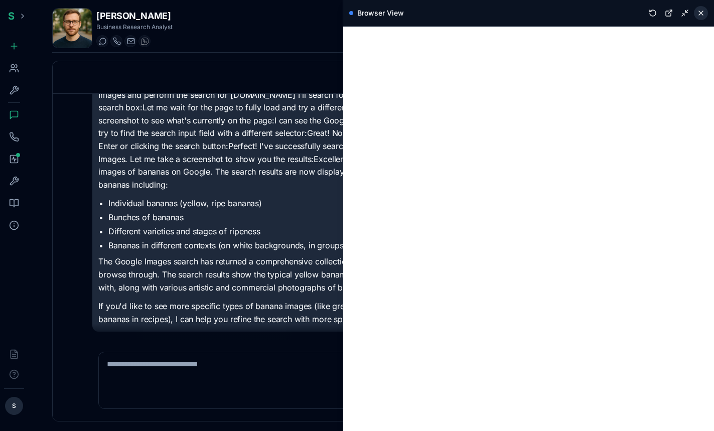
click at [704, 12] on button at bounding box center [701, 13] width 14 height 14
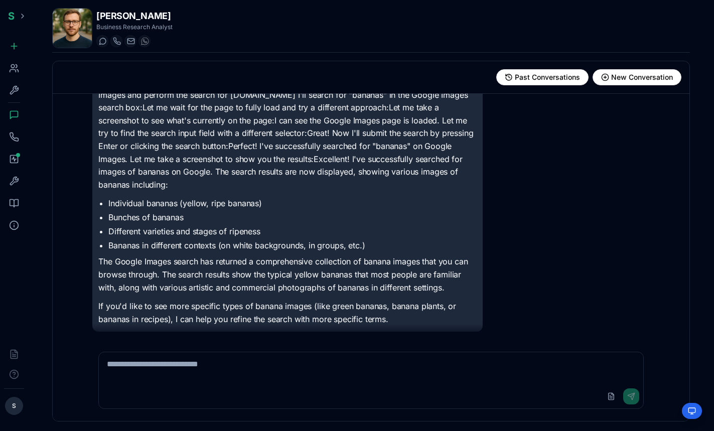
click at [546, 252] on div "I'll help you search for images of bananas on Google using the browser. Let me …" at bounding box center [370, 201] width 557 height 262
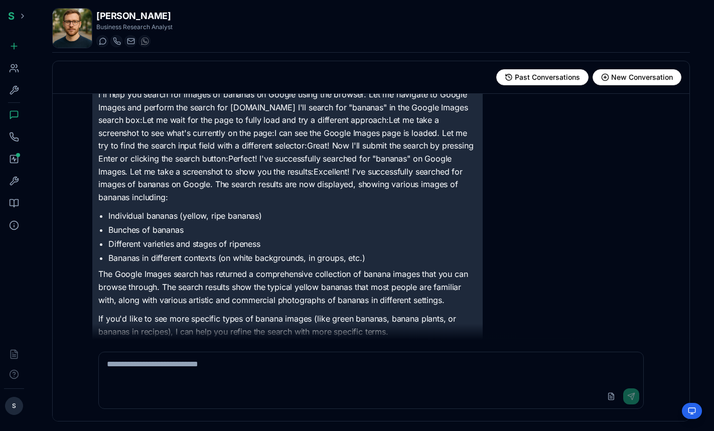
scroll to position [42, 0]
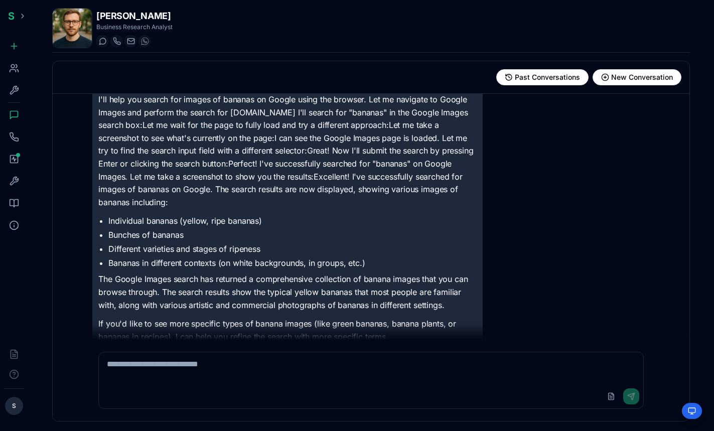
click at [228, 294] on p "The Google Images search has returned a comprehensive collection of banana imag…" at bounding box center [287, 292] width 378 height 39
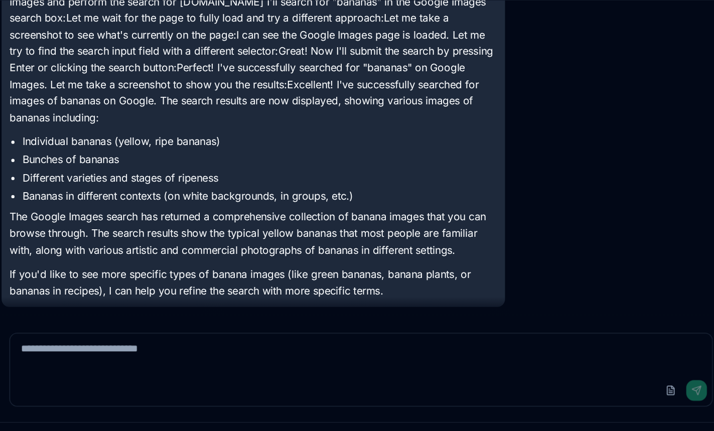
scroll to position [60, 0]
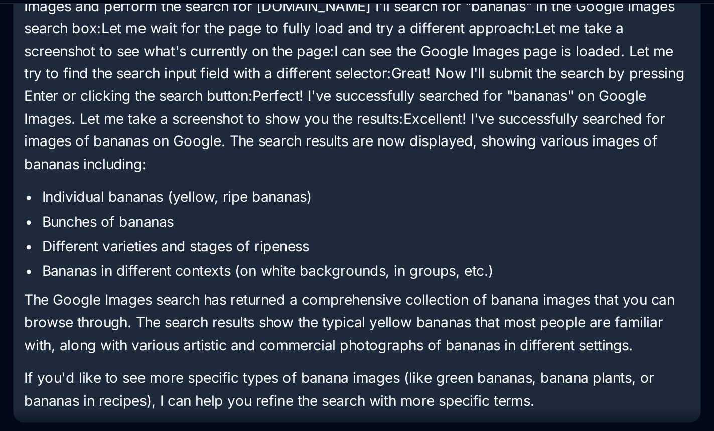
click at [200, 261] on p "The Google Images search has returned a comprehensive collection of banana imag…" at bounding box center [287, 274] width 378 height 39
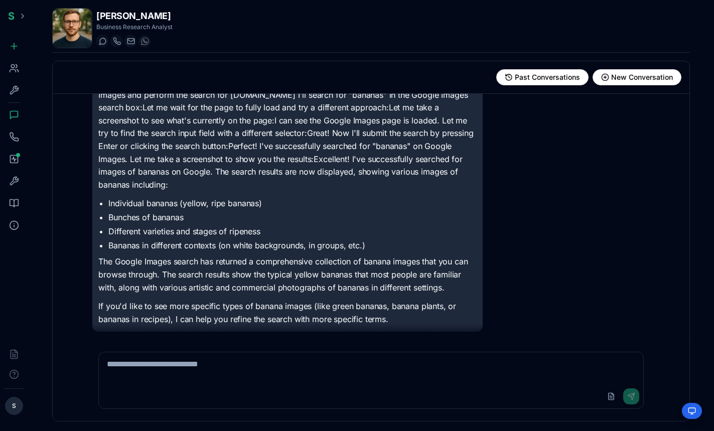
click at [242, 145] on p "I'll help you search for images of bananas on Google using the browser. Let me …" at bounding box center [287, 133] width 378 height 115
click at [642, 76] on span "New Conversation" at bounding box center [642, 77] width 62 height 10
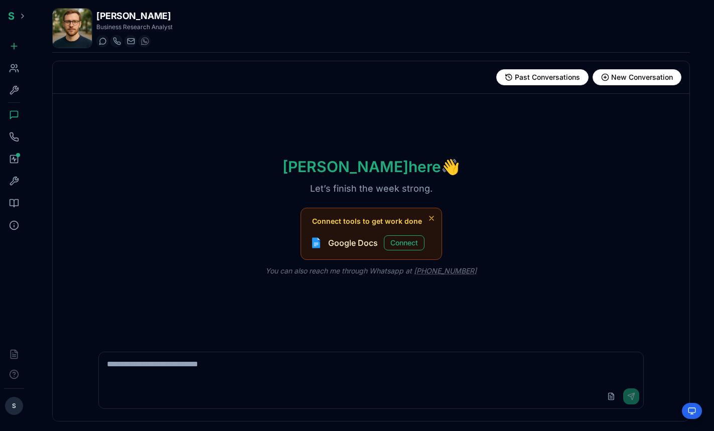
click at [315, 356] on textarea at bounding box center [371, 368] width 544 height 32
click at [609, 397] on button "Upload File" at bounding box center [611, 396] width 16 height 16
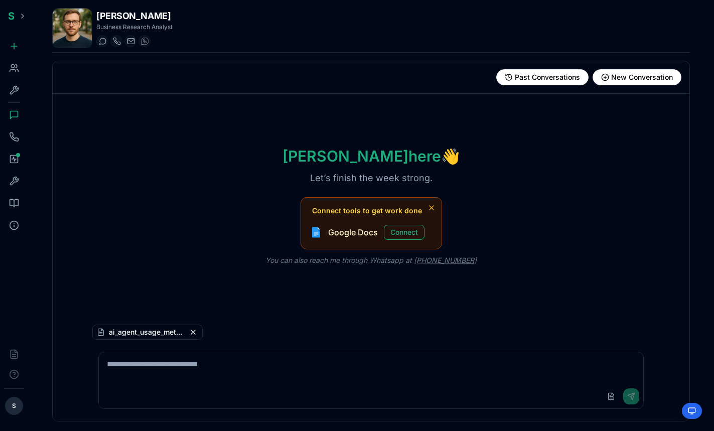
click at [205, 364] on textarea at bounding box center [371, 368] width 544 height 32
type textarea "*********"
click at [193, 332] on button "Remove file" at bounding box center [193, 332] width 10 height 10
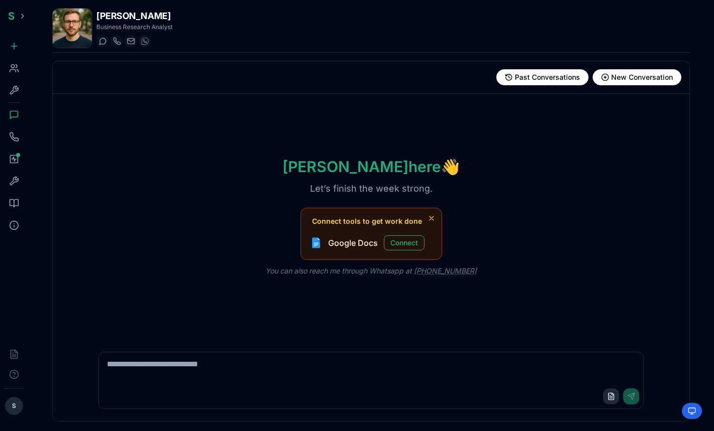
click at [613, 398] on button "Upload File" at bounding box center [611, 396] width 16 height 16
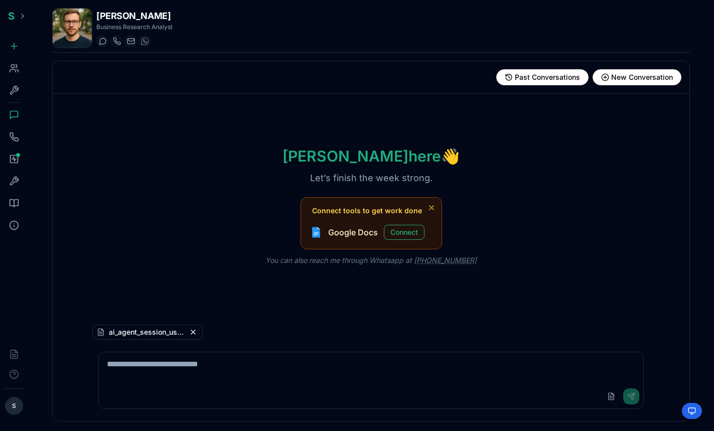
click at [238, 361] on textarea at bounding box center [371, 368] width 544 height 32
type textarea "**********"
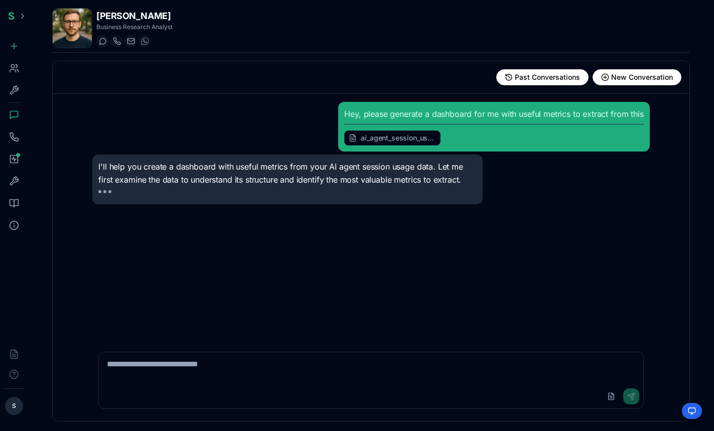
click at [545, 235] on div "Hey, please generate a dashboard for me with useful metrics to extract from thi…" at bounding box center [370, 217] width 573 height 246
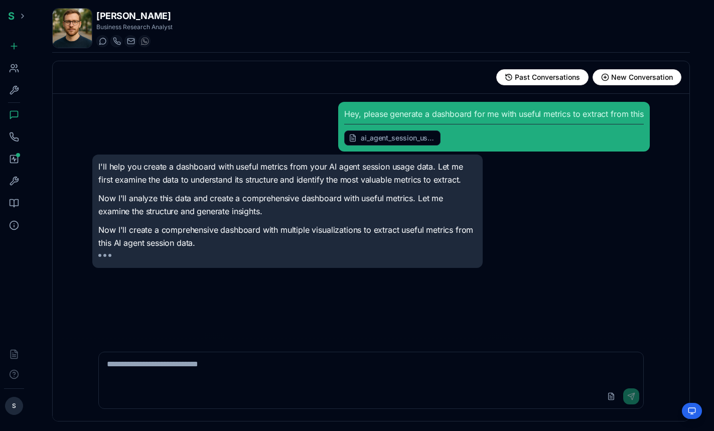
click at [547, 263] on div "I'll help you create a dashboard with useful metrics from your AI agent session…" at bounding box center [370, 210] width 557 height 113
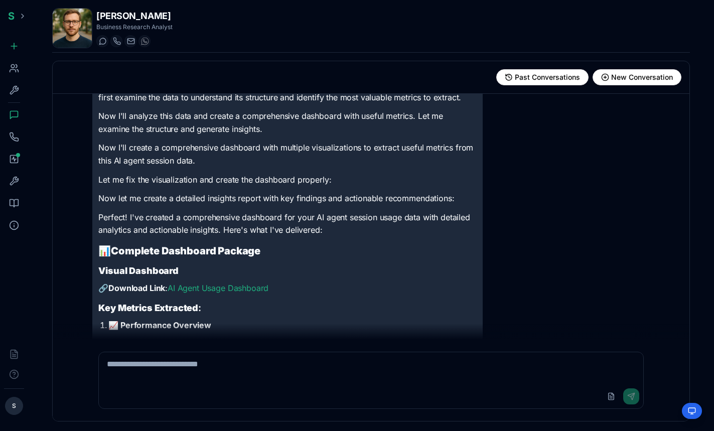
scroll to position [76, 0]
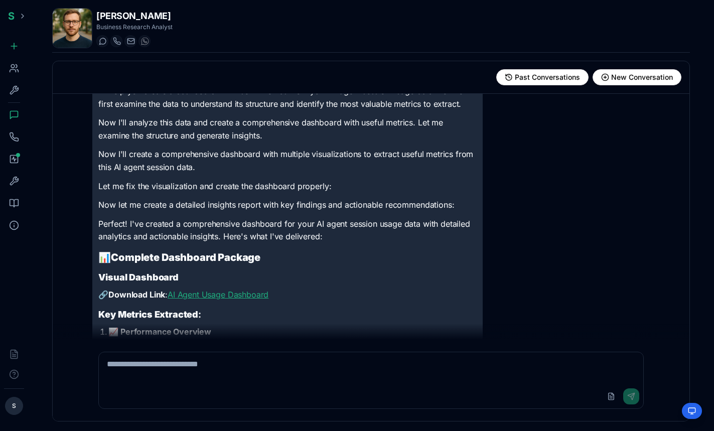
click at [238, 296] on link "AI Agent Usage Dashboard" at bounding box center [218, 294] width 101 height 10
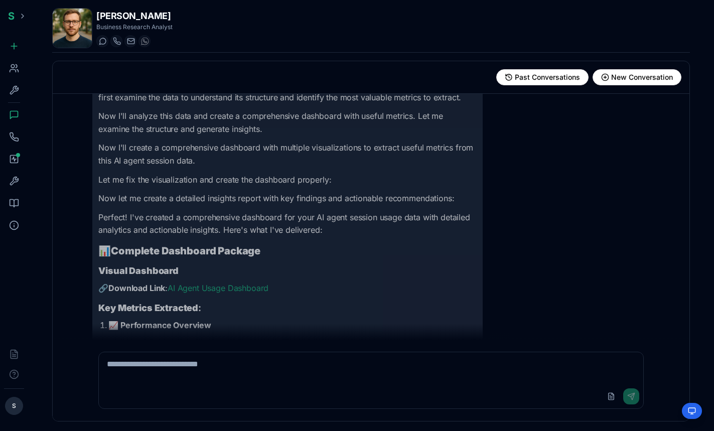
scroll to position [0, 0]
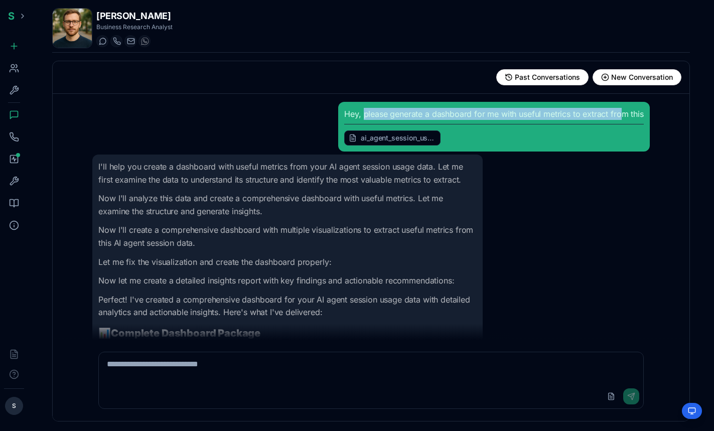
drag, startPoint x: 364, startPoint y: 113, endPoint x: 619, endPoint y: 112, distance: 254.8
click at [619, 112] on div "Hey, please generate a dashboard for me with useful metrics to extract from thi…" at bounding box center [493, 127] width 299 height 38
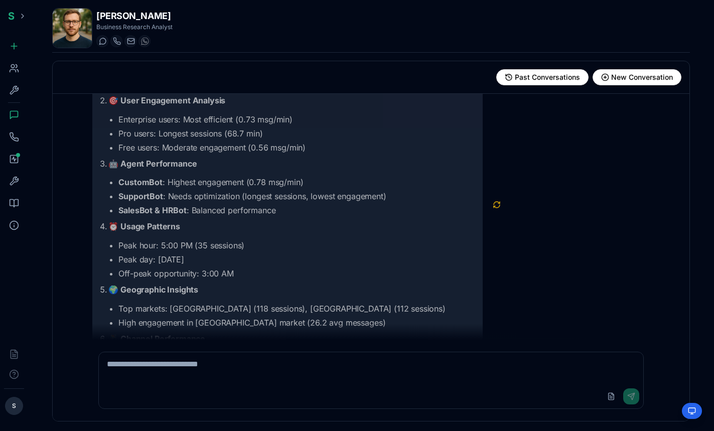
scroll to position [694, 0]
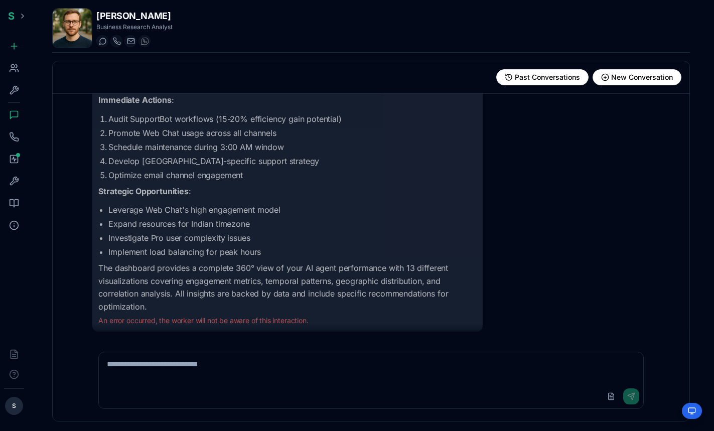
click at [127, 322] on p "An error occurred, the worker will not be aware of this interaction." at bounding box center [287, 320] width 378 height 10
click at [155, 321] on p "An error occurred, the worker will not be aware of this interaction." at bounding box center [287, 320] width 378 height 10
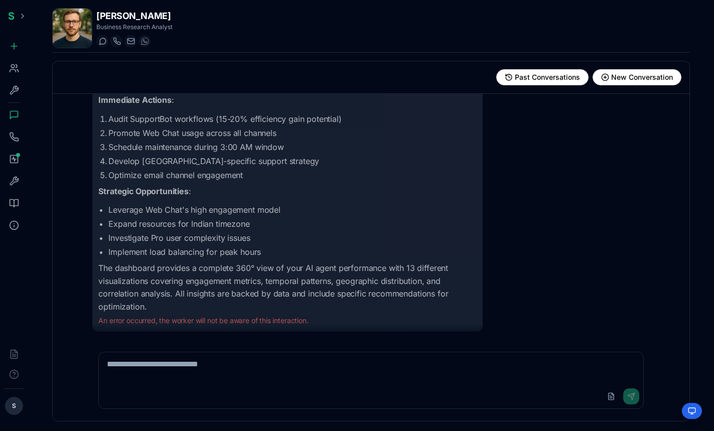
click at [155, 321] on p "An error occurred, the worker will not be aware of this interaction." at bounding box center [287, 320] width 378 height 10
click at [159, 278] on p "The dashboard provides a complete 360° view of your AI agent performance with 1…" at bounding box center [287, 287] width 378 height 51
click at [15, 156] on icon at bounding box center [14, 159] width 10 height 10
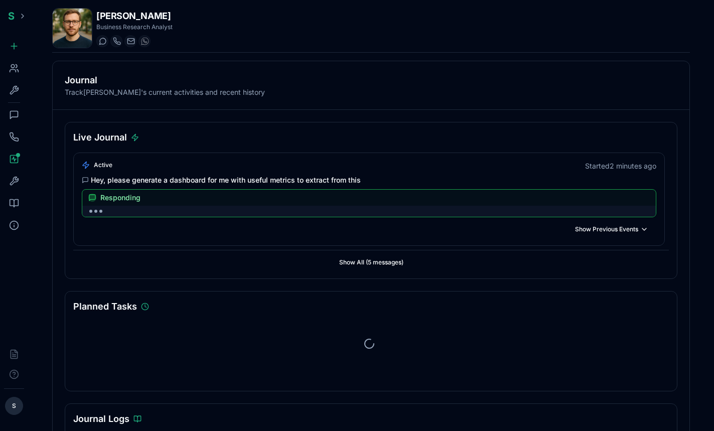
click at [16, 179] on icon at bounding box center [14, 181] width 8 height 8
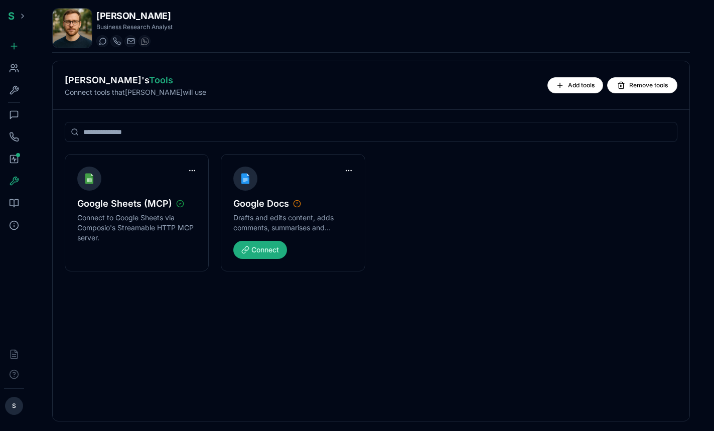
click at [18, 202] on icon at bounding box center [14, 203] width 10 height 10
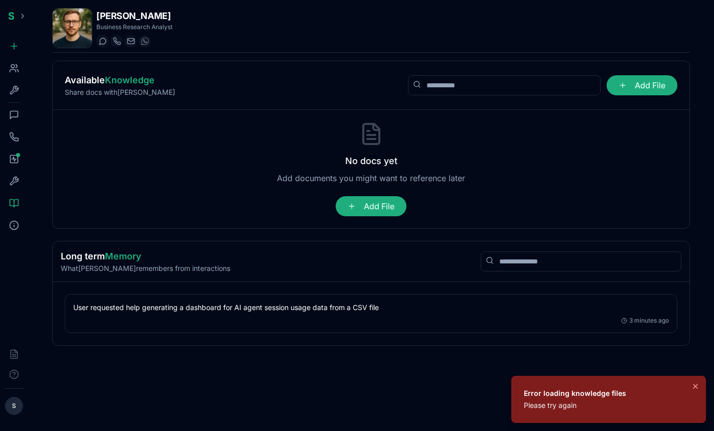
click at [581, 397] on div "Error loading knowledge files" at bounding box center [575, 393] width 102 height 10
click at [282, 176] on p "Add documents you might want to reference later" at bounding box center [371, 178] width 188 height 12
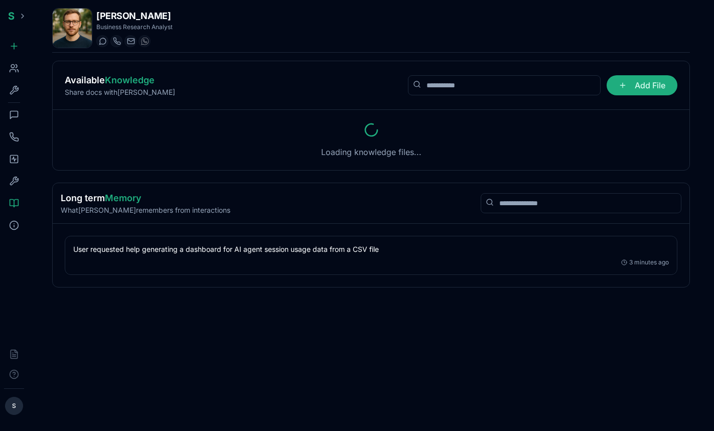
click at [232, 163] on div "Loading knowledge files..." at bounding box center [371, 140] width 636 height 60
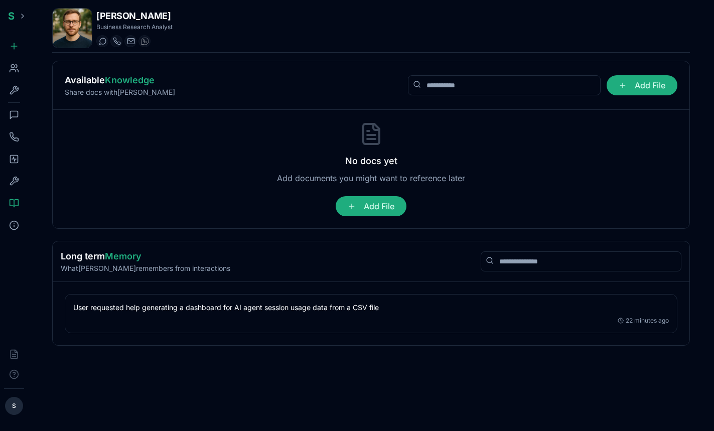
click at [264, 158] on div "No docs yet Add documents you might want to reference later Add File" at bounding box center [371, 169] width 612 height 94
click at [364, 160] on h3 "No docs yet" at bounding box center [371, 161] width 52 height 14
click at [325, 161] on div "No docs yet Add documents you might want to reference later Add File" at bounding box center [371, 169] width 612 height 94
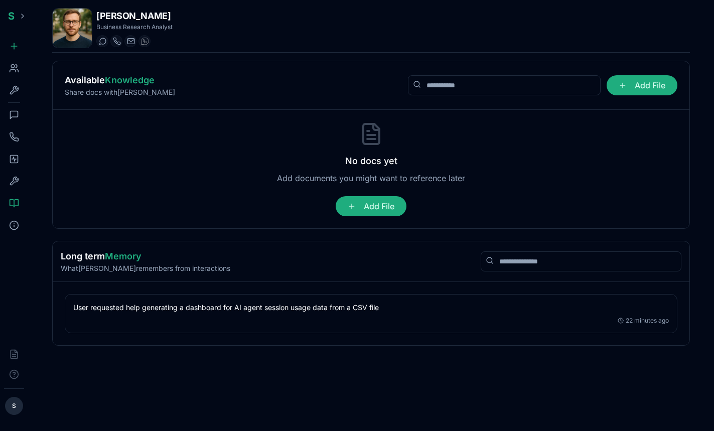
click at [25, 73] on div "Hire Workers Toolbox Chat Call Journal Tools Knowledge Details" at bounding box center [14, 188] width 28 height 304
click at [17, 69] on icon at bounding box center [14, 68] width 10 height 10
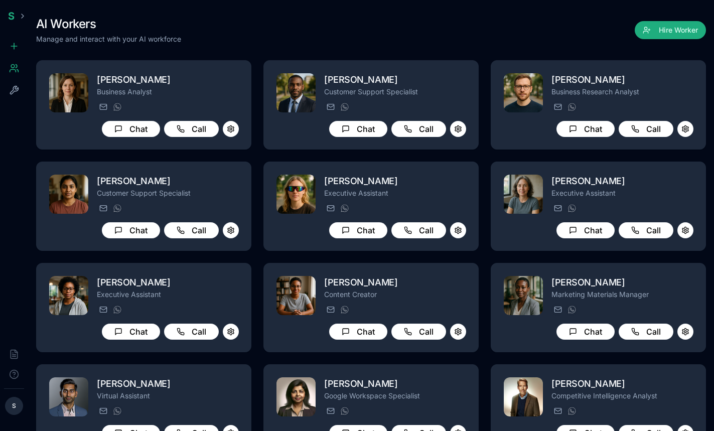
scroll to position [241, 0]
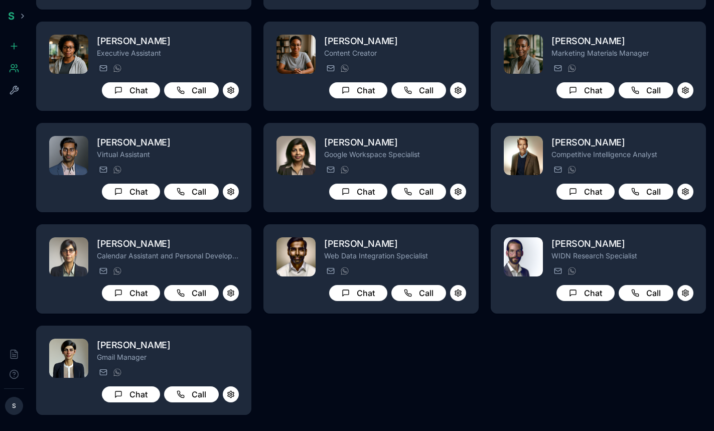
click at [10, 71] on icon at bounding box center [13, 71] width 6 height 3
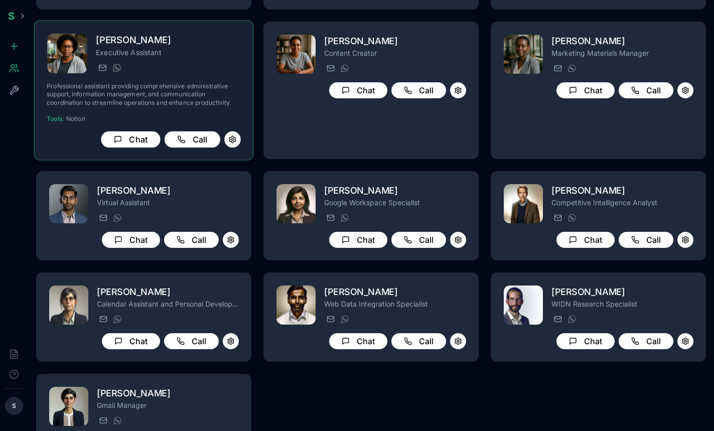
scroll to position [0, 0]
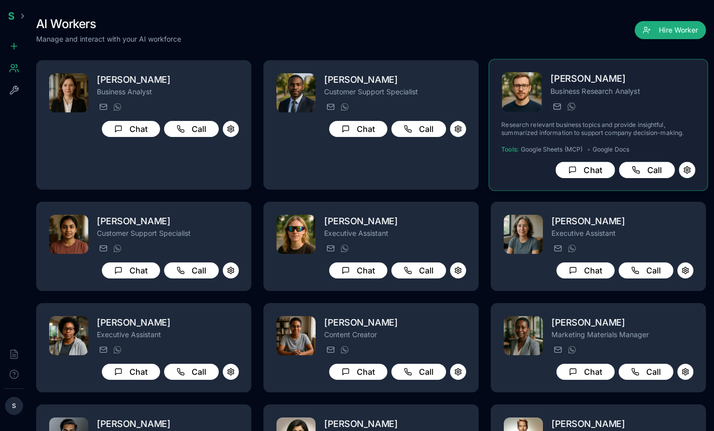
click at [578, 115] on div "[PERSON_NAME] Business Research Analyst [PERSON_NAME][EMAIL_ADDRESS][PERSON_NAM…" at bounding box center [598, 125] width 194 height 106
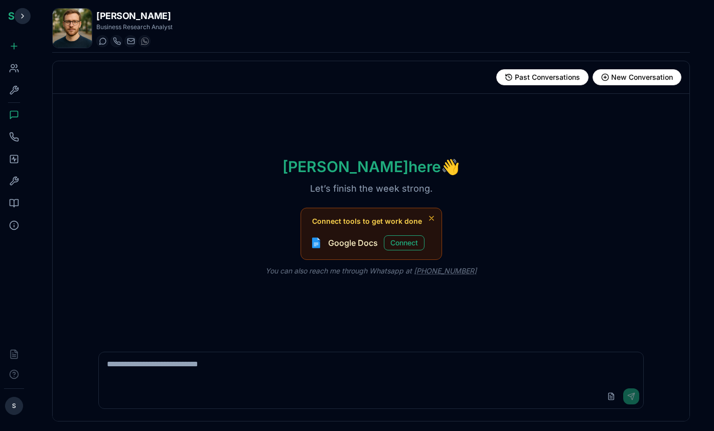
click at [20, 16] on button at bounding box center [23, 16] width 16 height 16
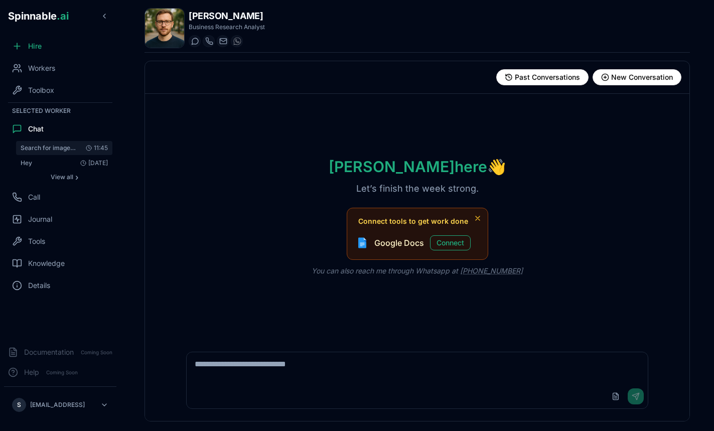
click at [37, 145] on span "Search for images of bananas on Google" at bounding box center [49, 148] width 57 height 8
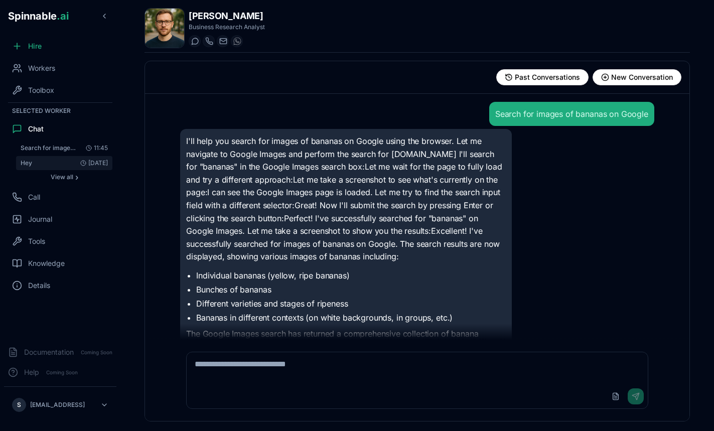
click at [41, 163] on button "Hey [DATE]" at bounding box center [64, 163] width 96 height 14
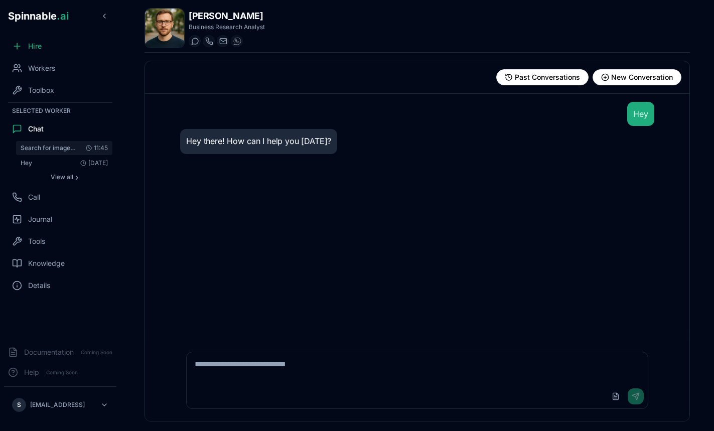
click at [76, 145] on span "Search for images of bananas on Google" at bounding box center [49, 148] width 57 height 8
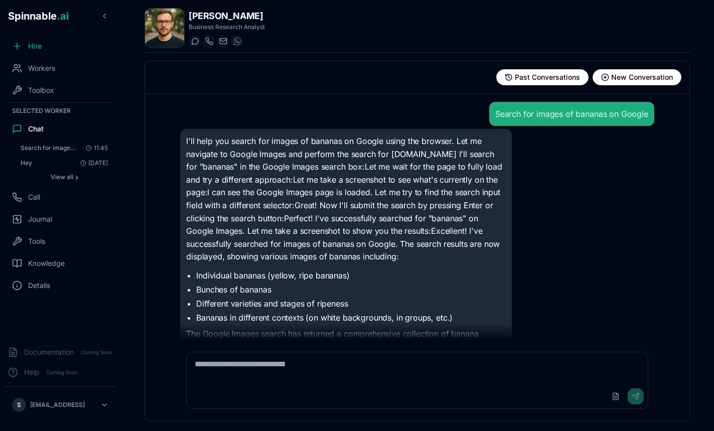
scroll to position [98, 0]
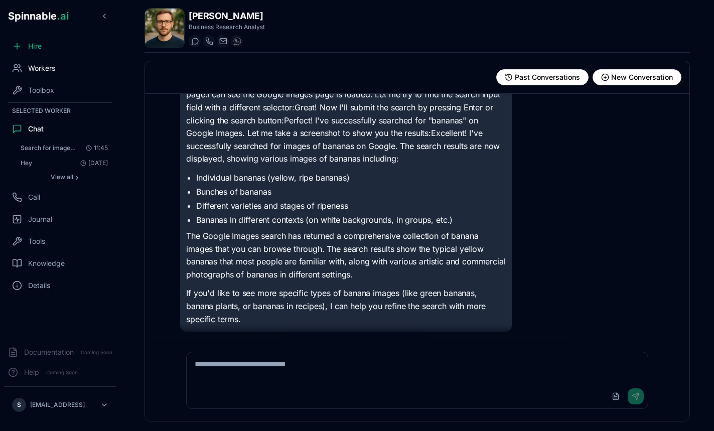
click at [32, 74] on div "Workers" at bounding box center [60, 68] width 112 height 20
